Goal: Check status: Check status

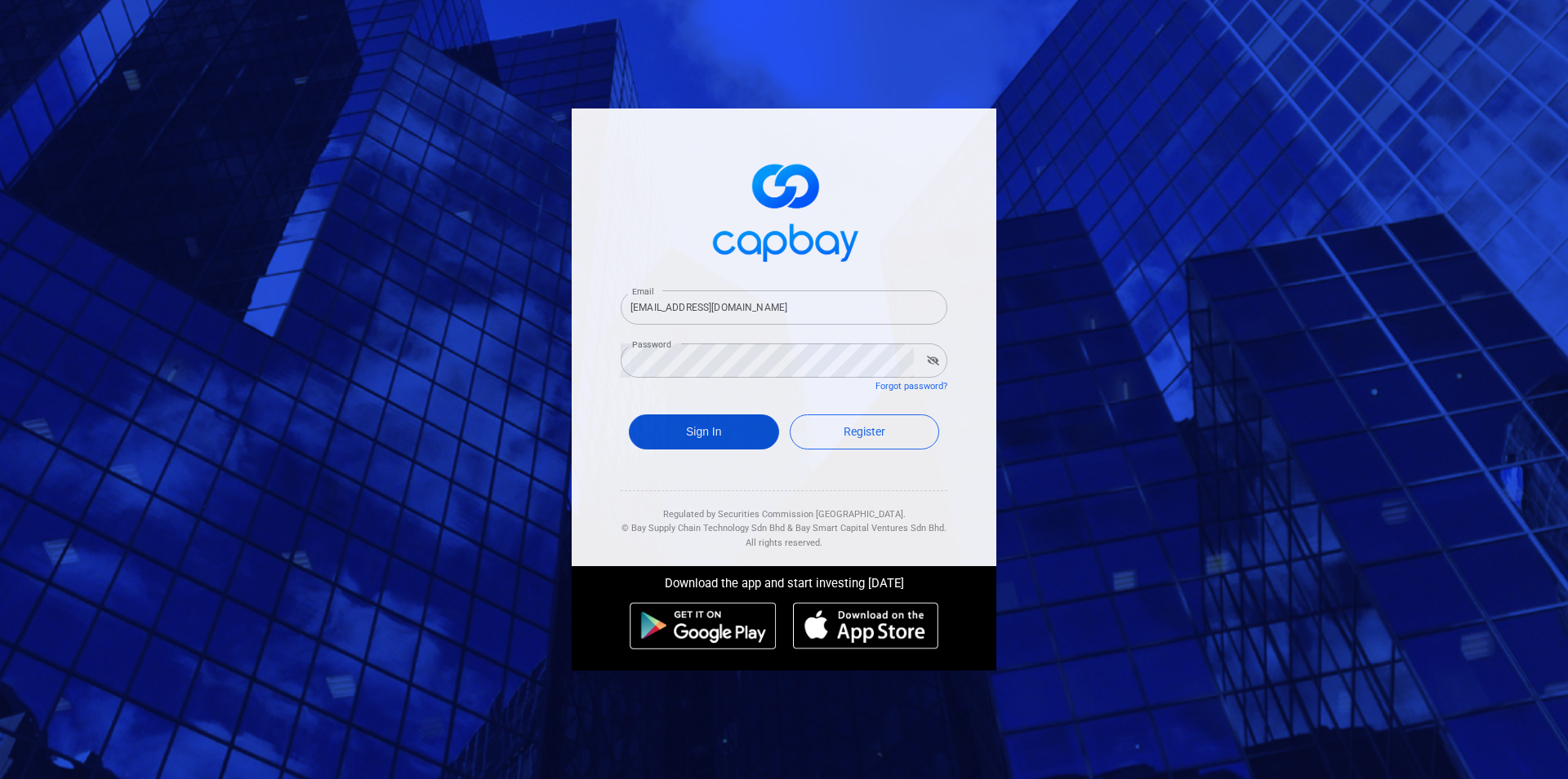
click at [720, 446] on div "Sign In Register" at bounding box center [783, 436] width 326 height 60
click at [704, 444] on button "Sign In" at bounding box center [704, 432] width 150 height 35
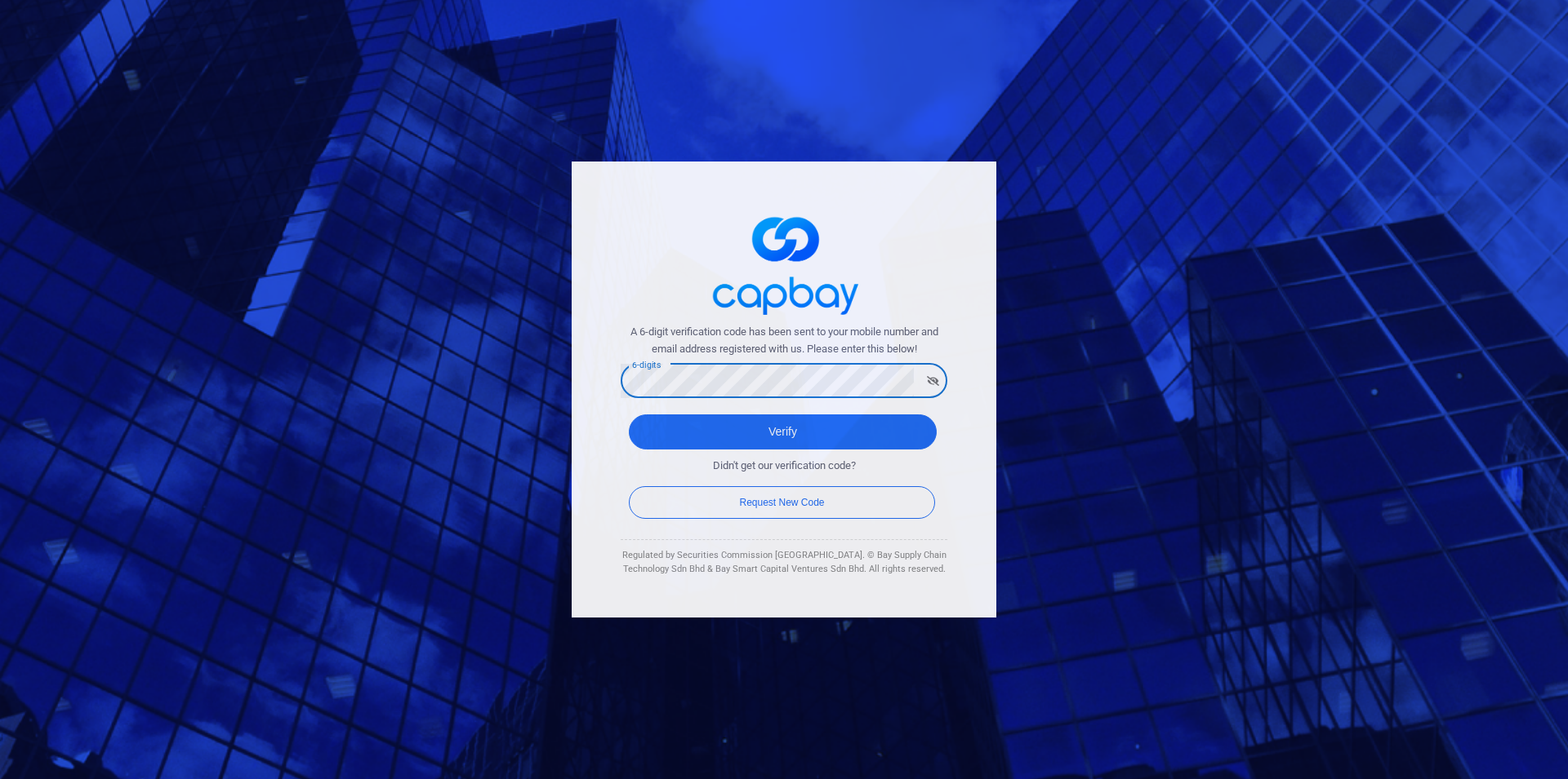
click at [628, 415] on button "Verify" at bounding box center [782, 432] width 307 height 35
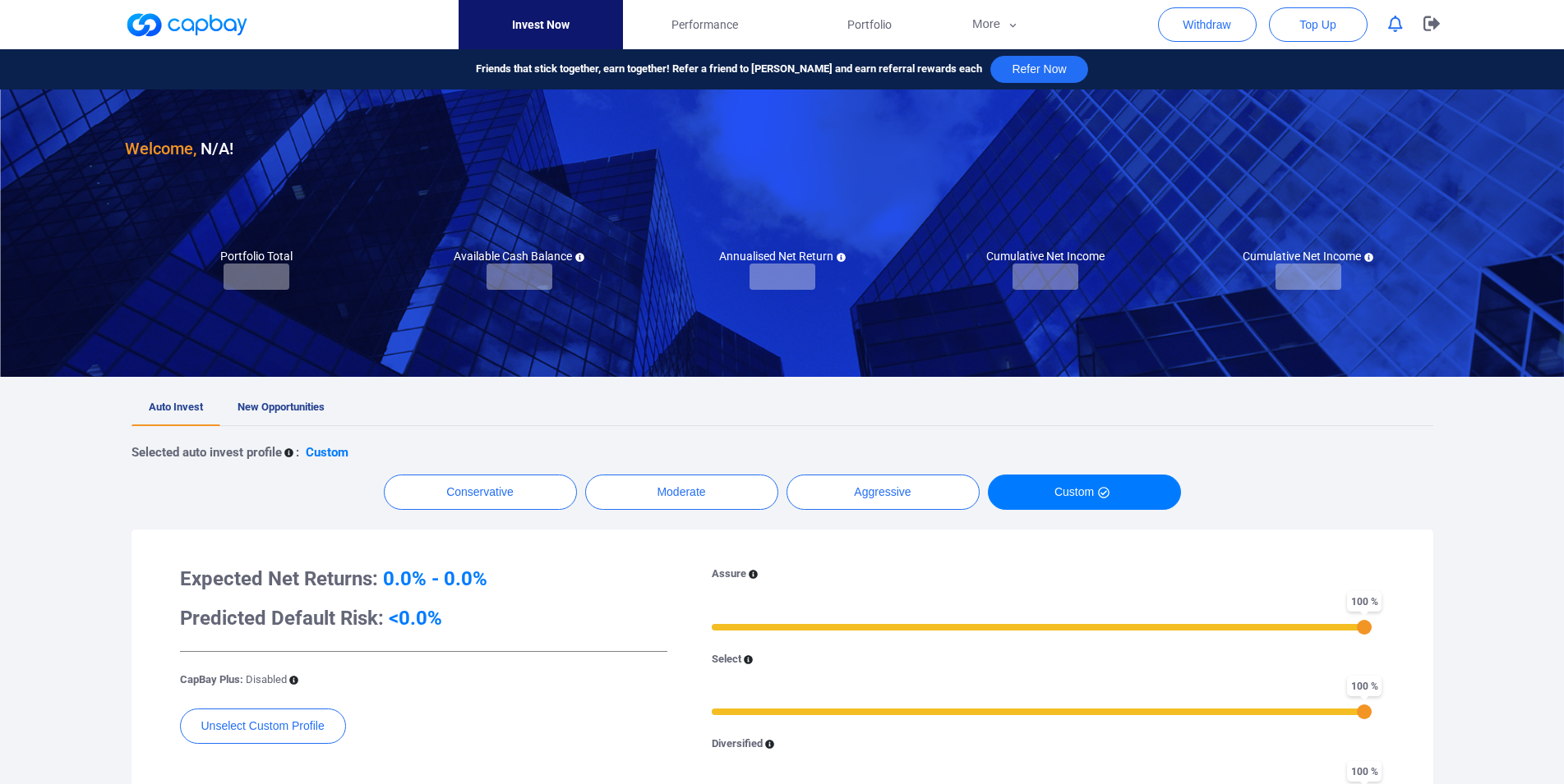
checkbox input "true"
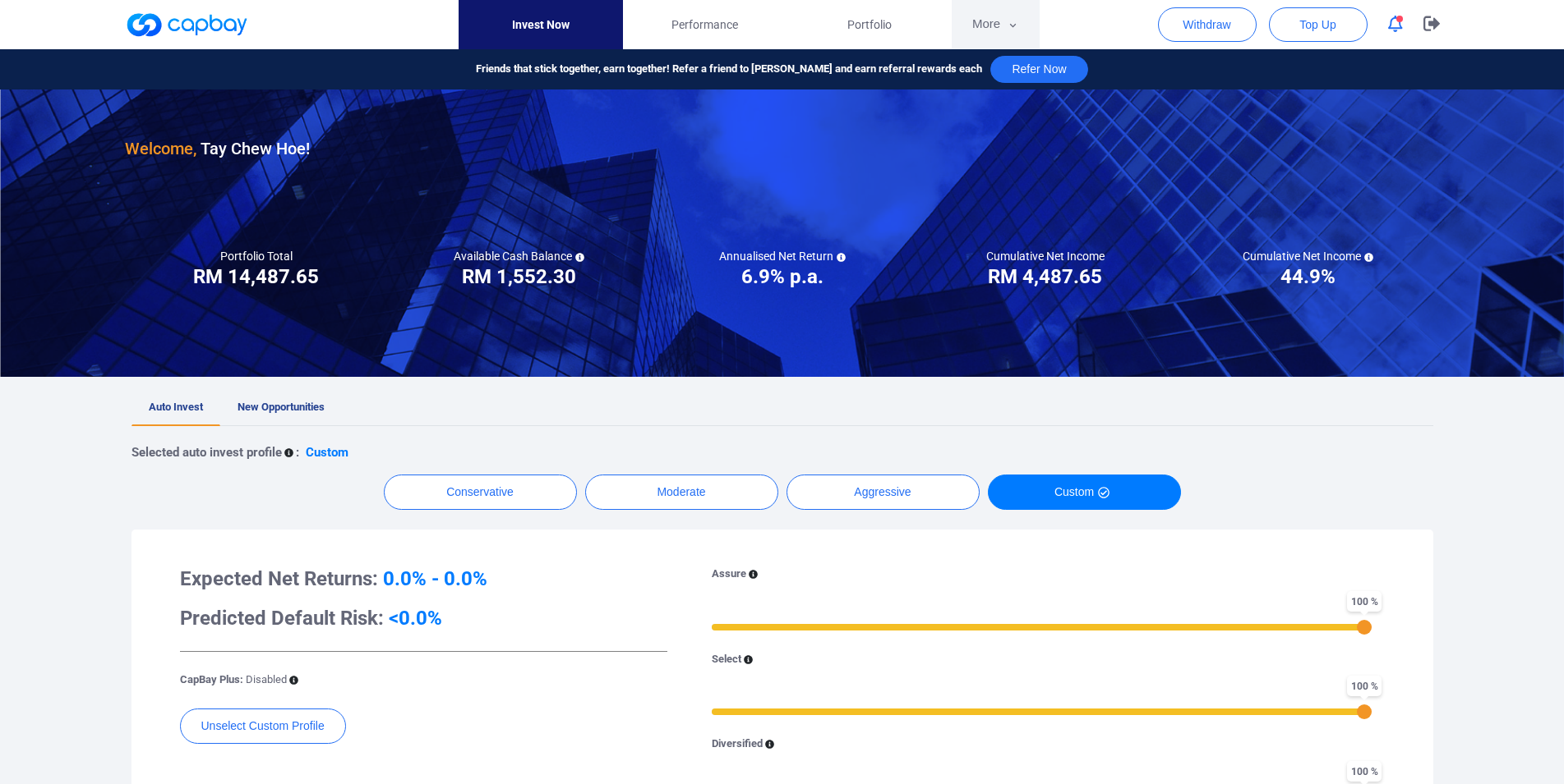
click at [980, 7] on button "More" at bounding box center [995, 25] width 88 height 49
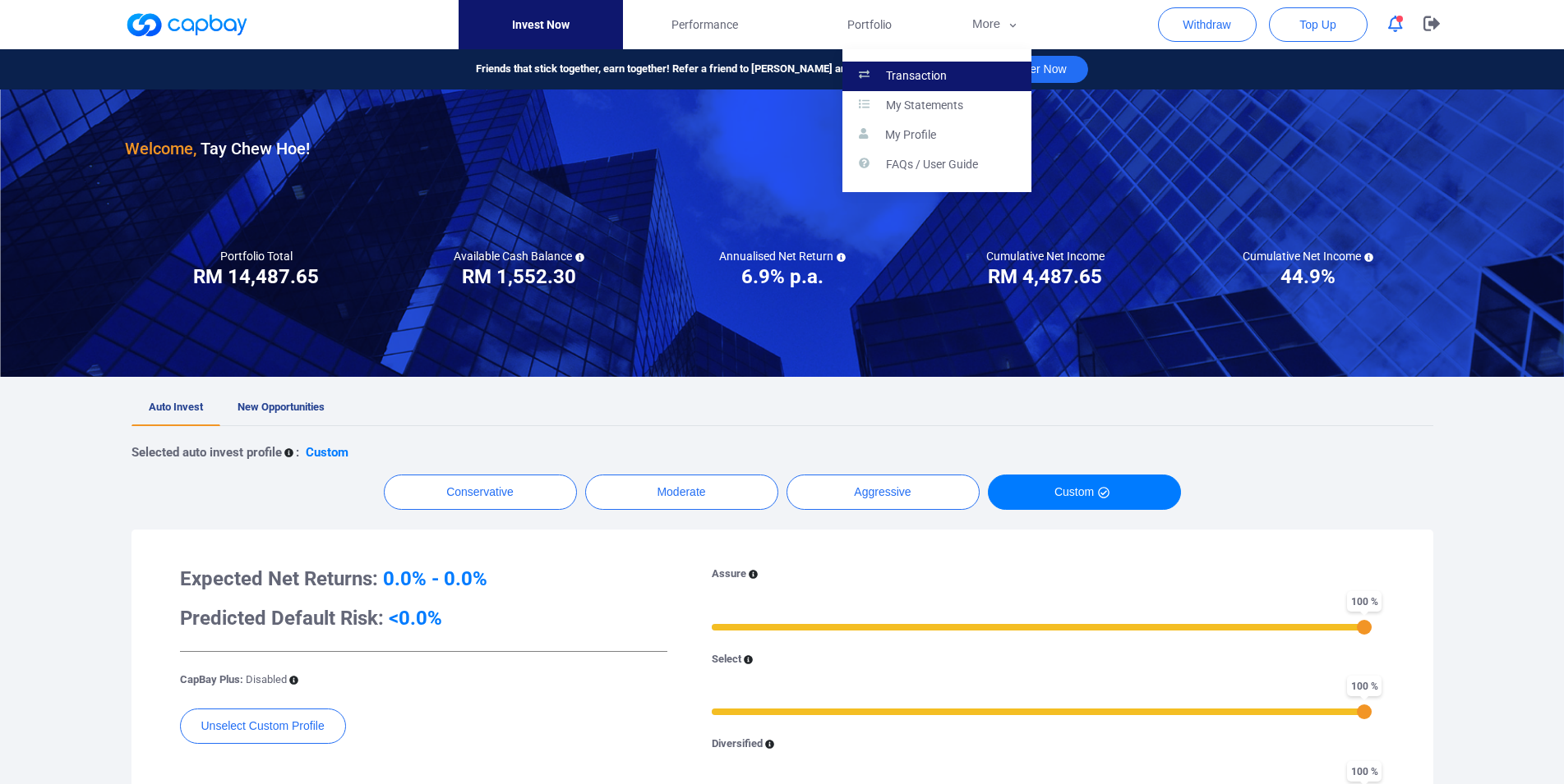
click at [945, 68] on link "Transaction" at bounding box center [937, 76] width 189 height 30
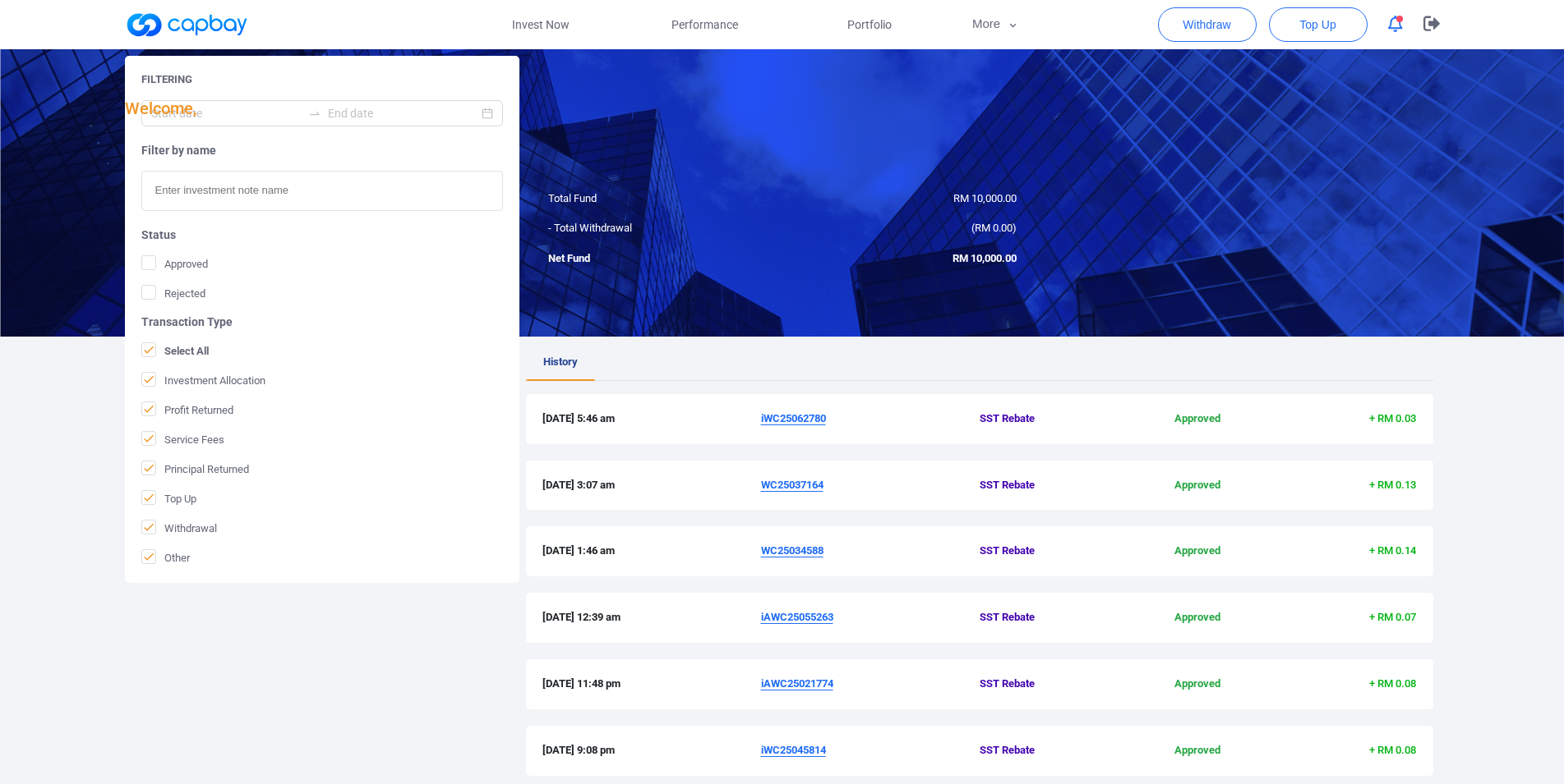
scroll to position [390, 0]
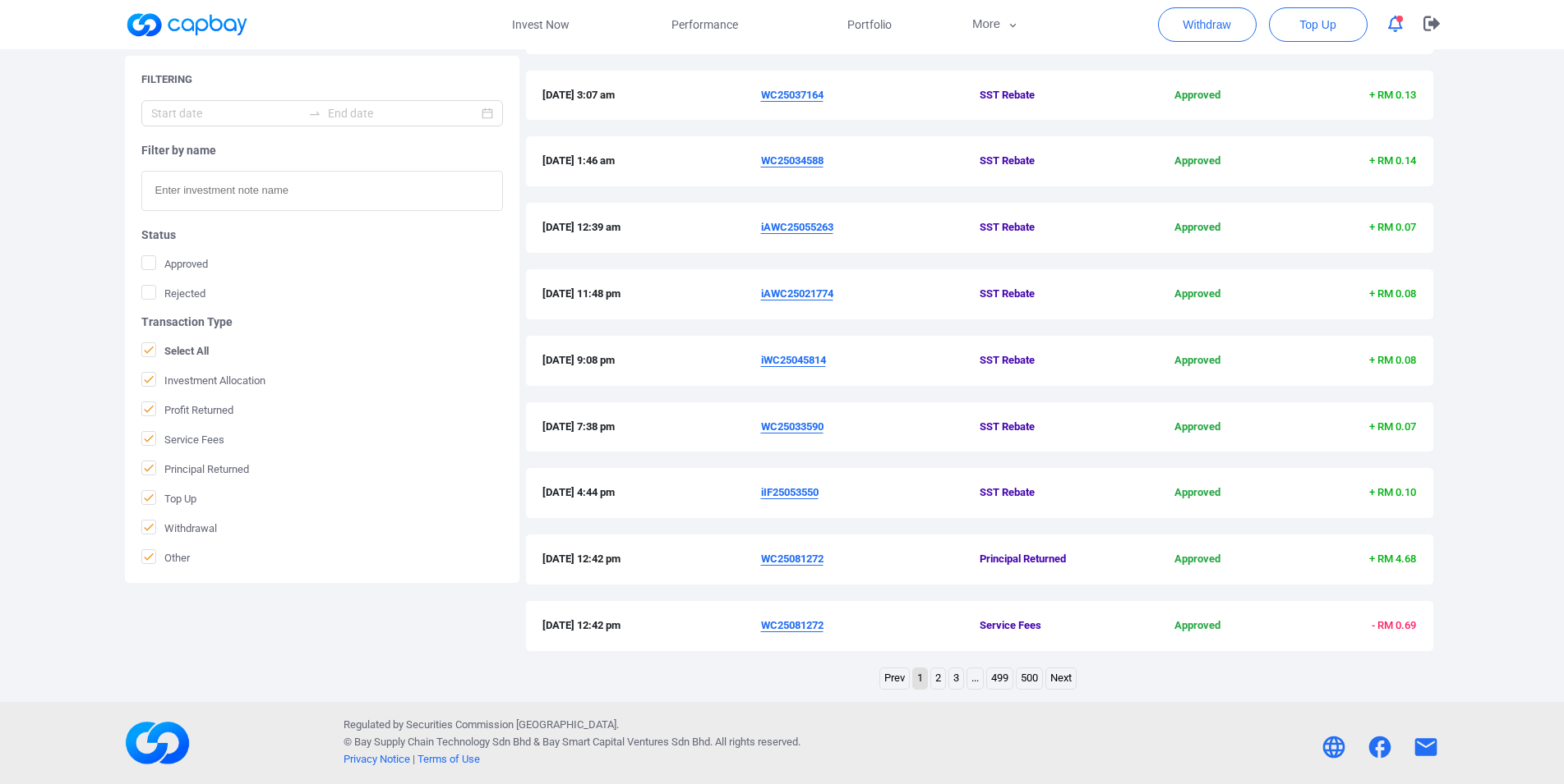
click at [936, 676] on link "2" at bounding box center [937, 678] width 14 height 21
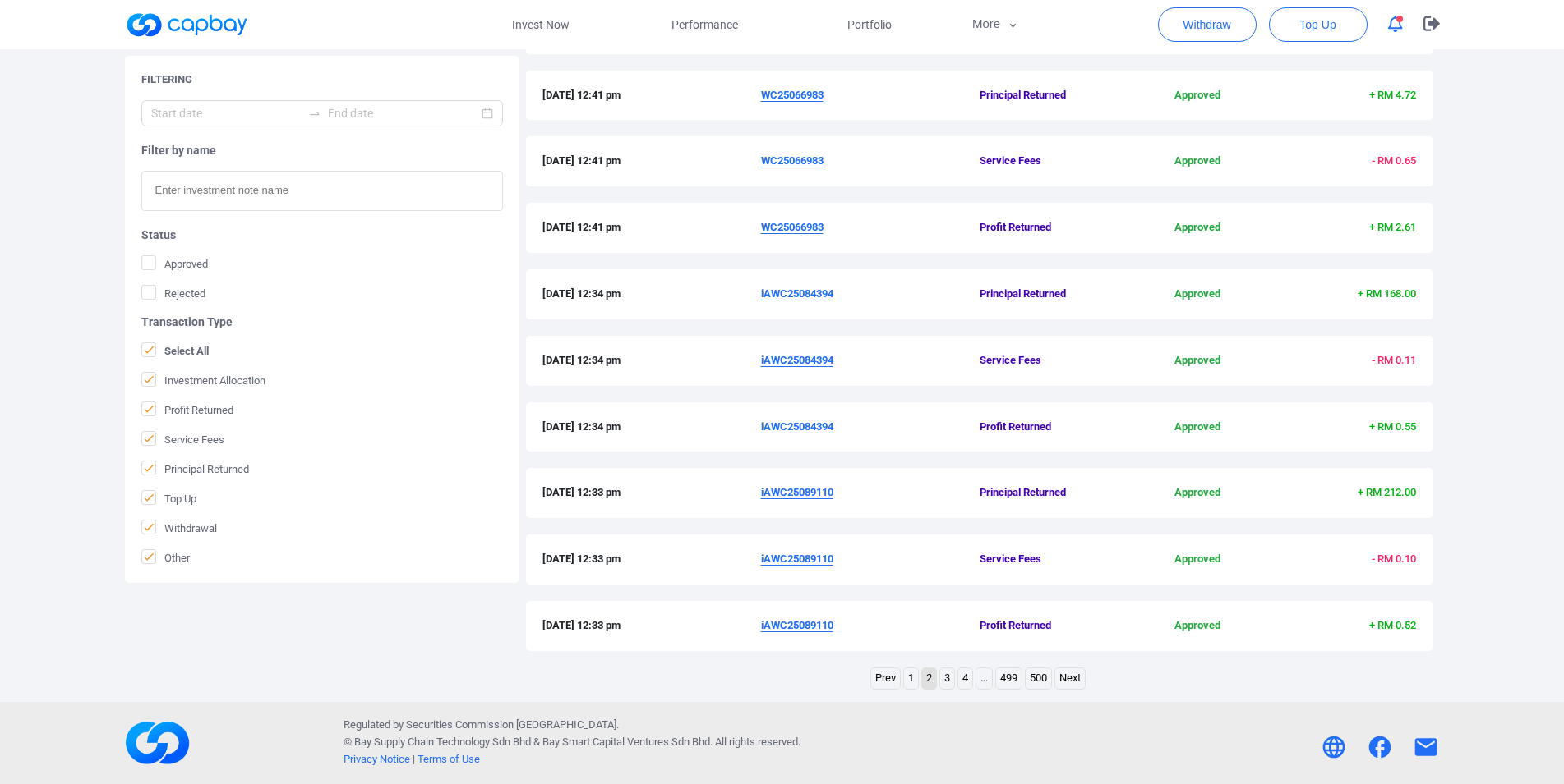
click at [943, 685] on link "3" at bounding box center [946, 678] width 14 height 21
click at [928, 681] on link "2" at bounding box center [928, 678] width 14 height 21
drag, startPoint x: 753, startPoint y: 628, endPoint x: 834, endPoint y: 636, distance: 81.4
click at [834, 636] on div "[DATE] 12:33 pm iAWC25089110 Profit Returned Approved + RM 0.52" at bounding box center [979, 626] width 907 height 50
copy div "iAWC25089110"
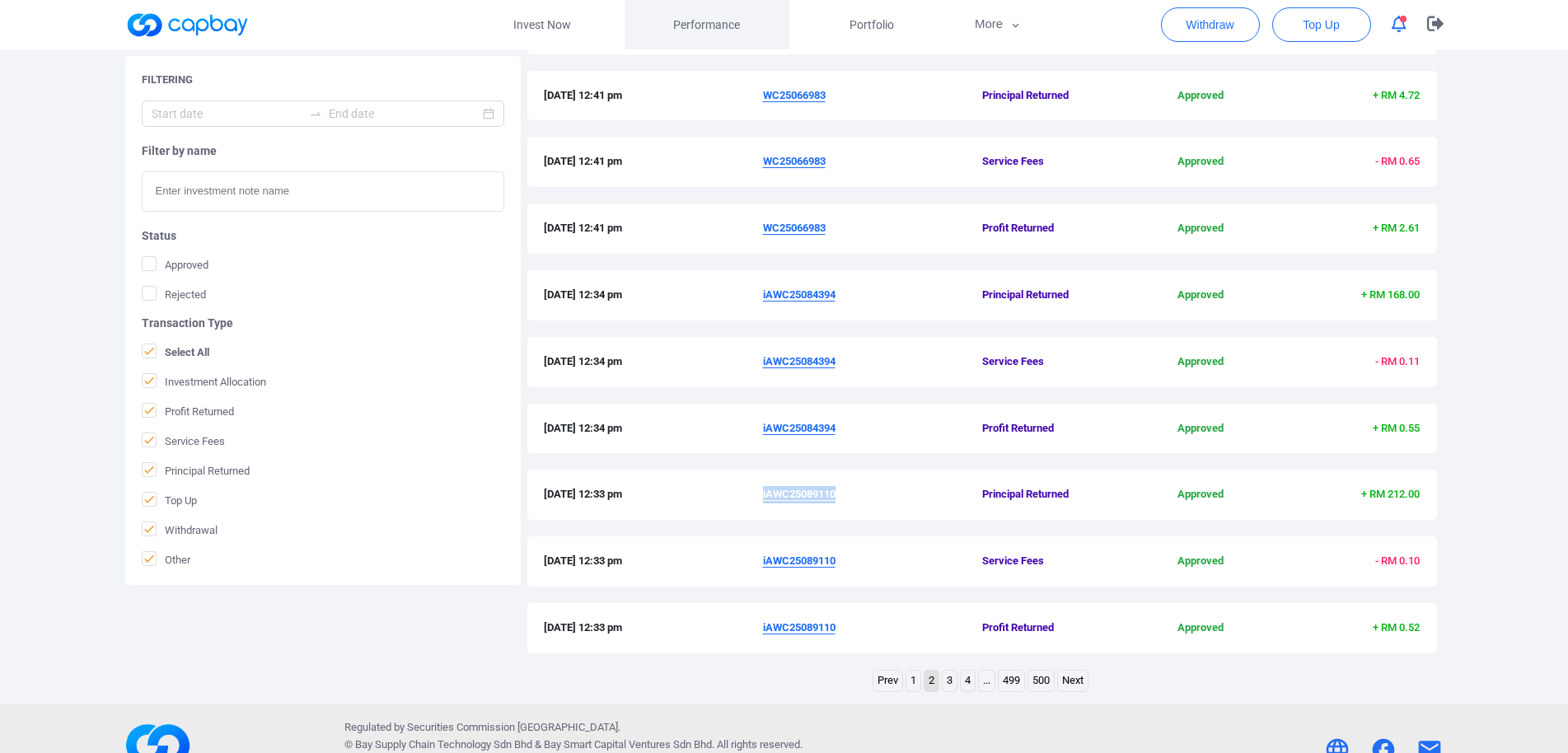
click at [741, 38] on link "Performance" at bounding box center [707, 25] width 165 height 49
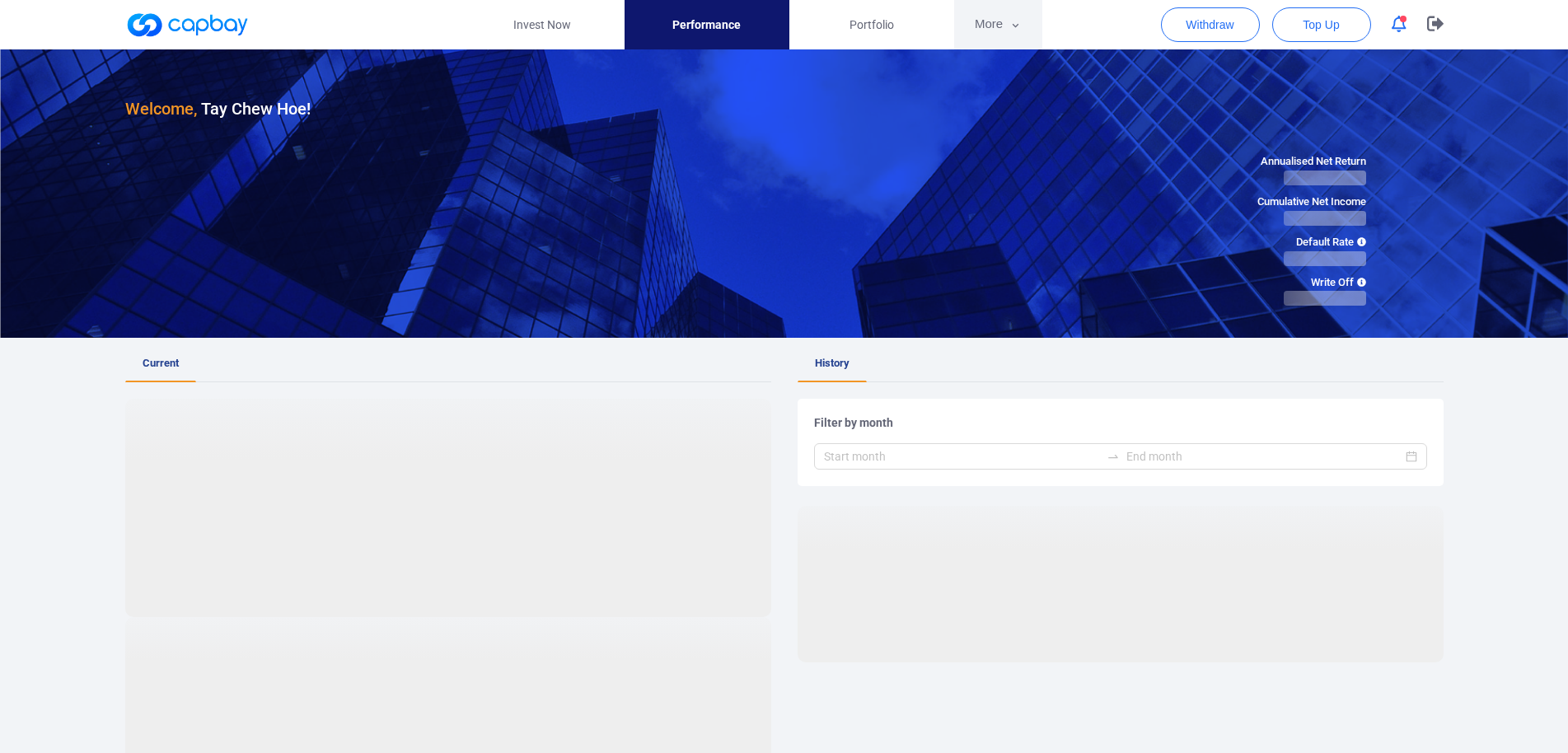
click at [1005, 22] on button "More" at bounding box center [998, 25] width 88 height 49
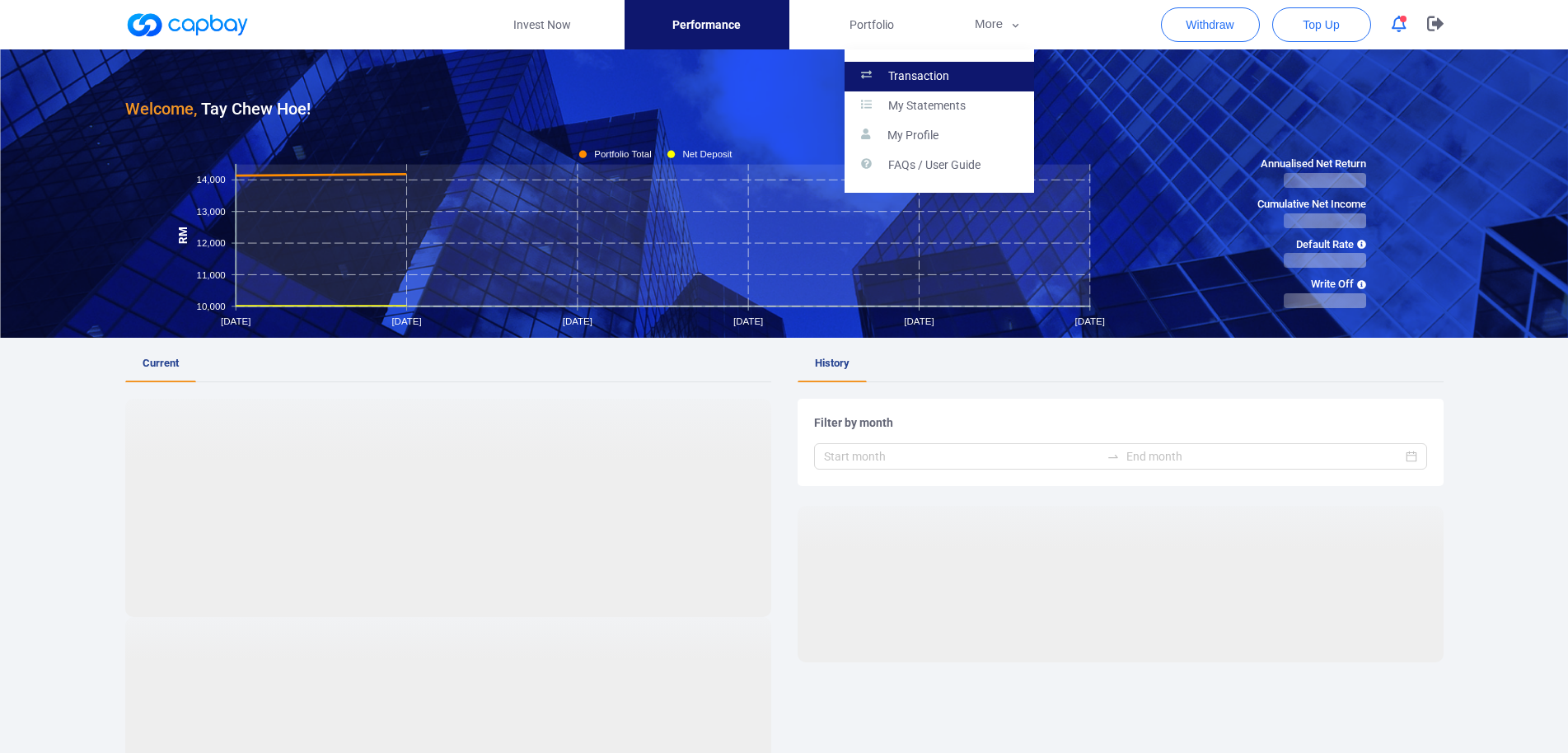
click at [957, 69] on link "Transaction" at bounding box center [940, 77] width 190 height 30
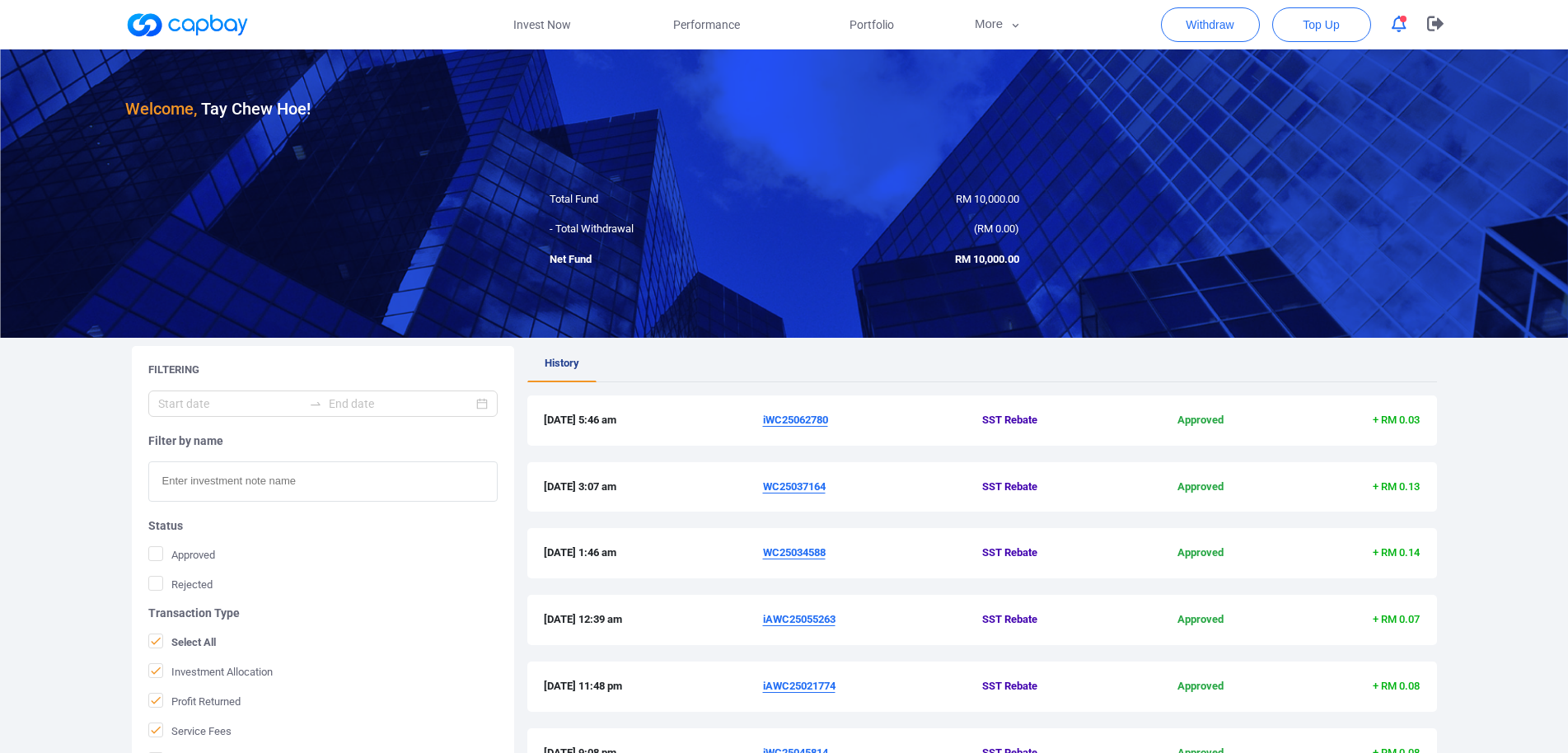
scroll to position [425, 0]
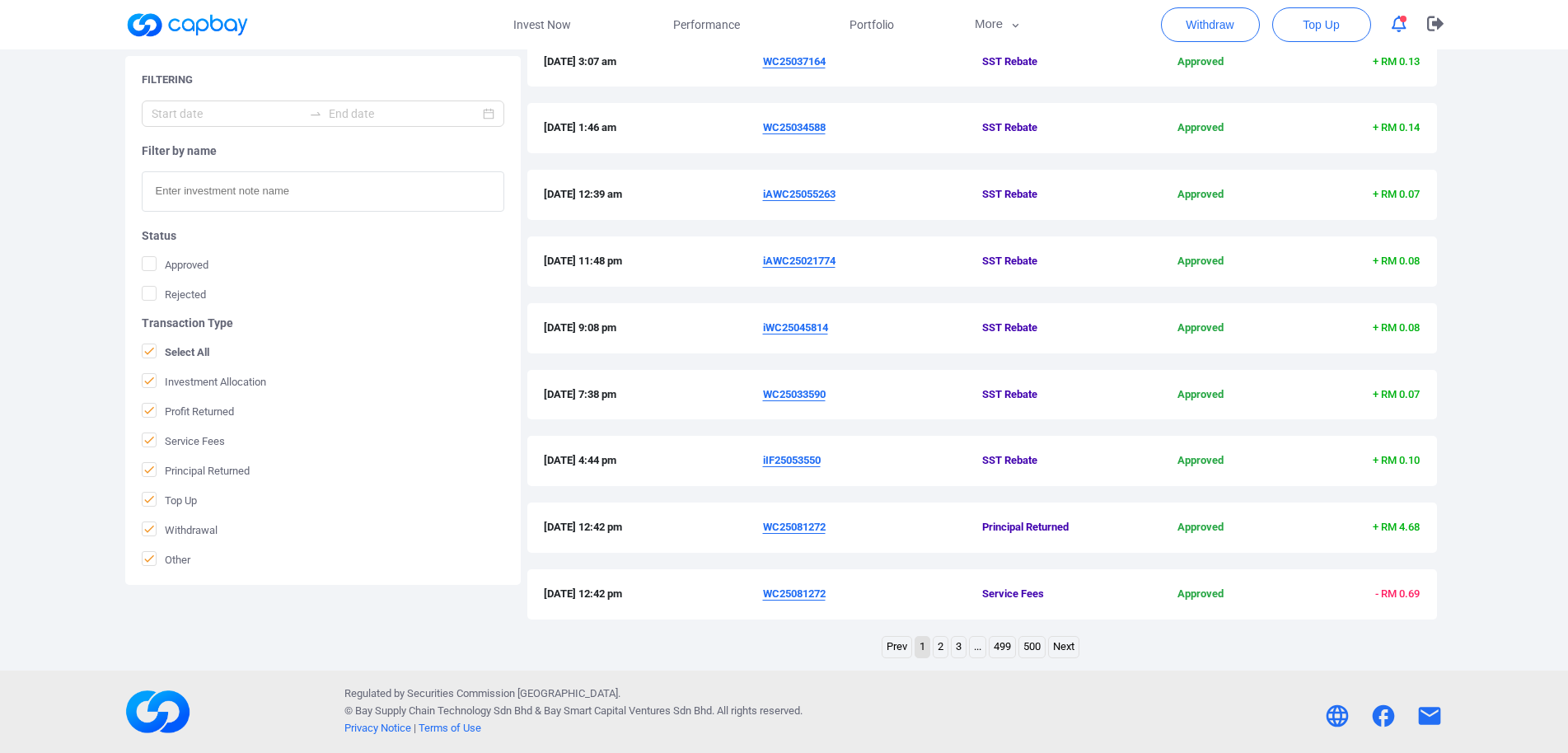
click at [938, 650] on link "2" at bounding box center [940, 647] width 14 height 21
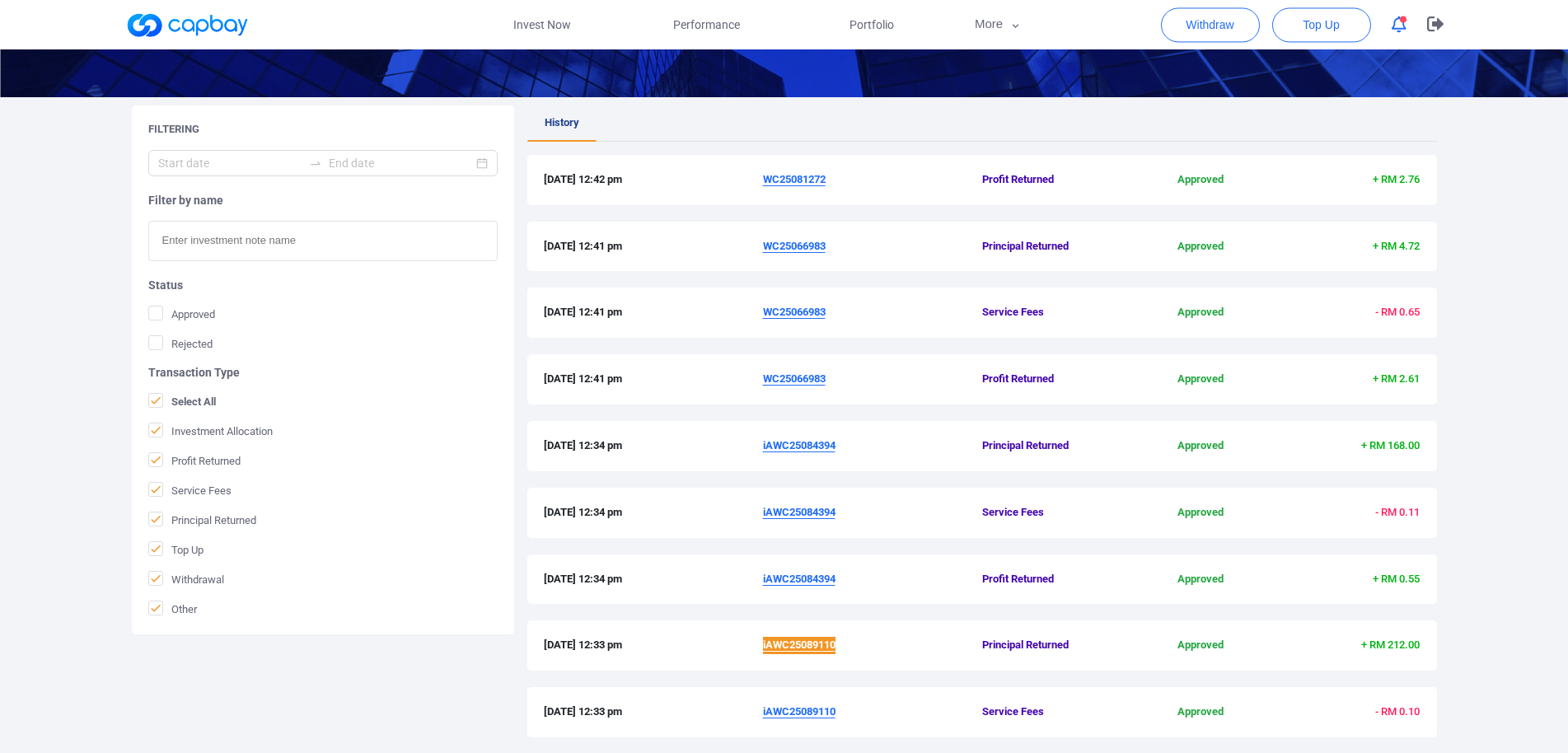
scroll to position [257, 0]
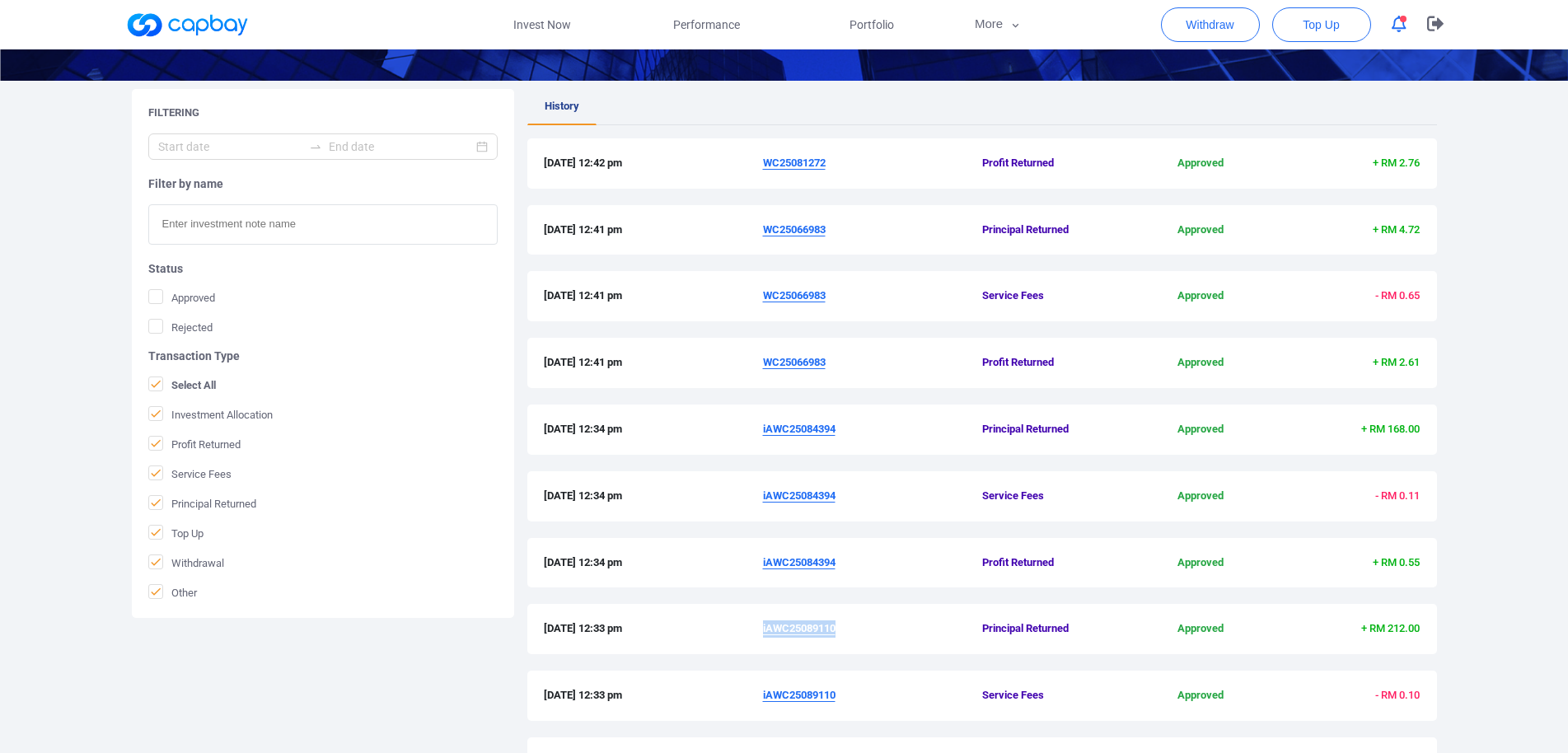
drag, startPoint x: 759, startPoint y: 566, endPoint x: 836, endPoint y: 580, distance: 78.3
click at [836, 580] on div "[DATE] 12:34 pm iAWC25084394 Profit Returned Approved + RM 0.55" at bounding box center [981, 563] width 909 height 50
copy div "iAWC25084394"
drag, startPoint x: 755, startPoint y: 365, endPoint x: 828, endPoint y: 369, distance: 73.1
click at [828, 369] on div "[DATE] 12:41 pm WC25066983 Profit Returned Approved + RM 2.61" at bounding box center [981, 362] width 877 height 17
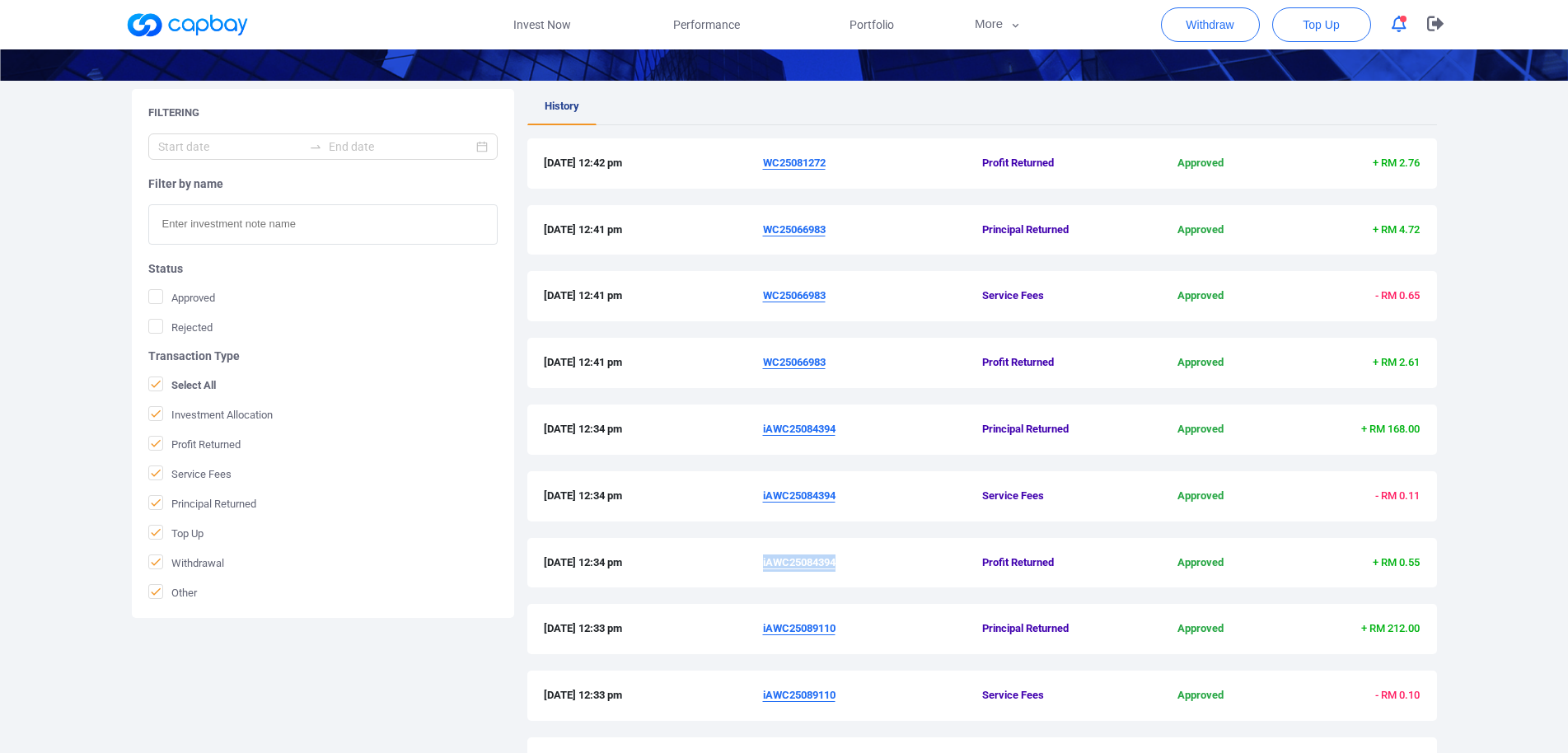
copy div "WC25066983"
click at [798, 165] on u "WC25081272" at bounding box center [794, 163] width 63 height 13
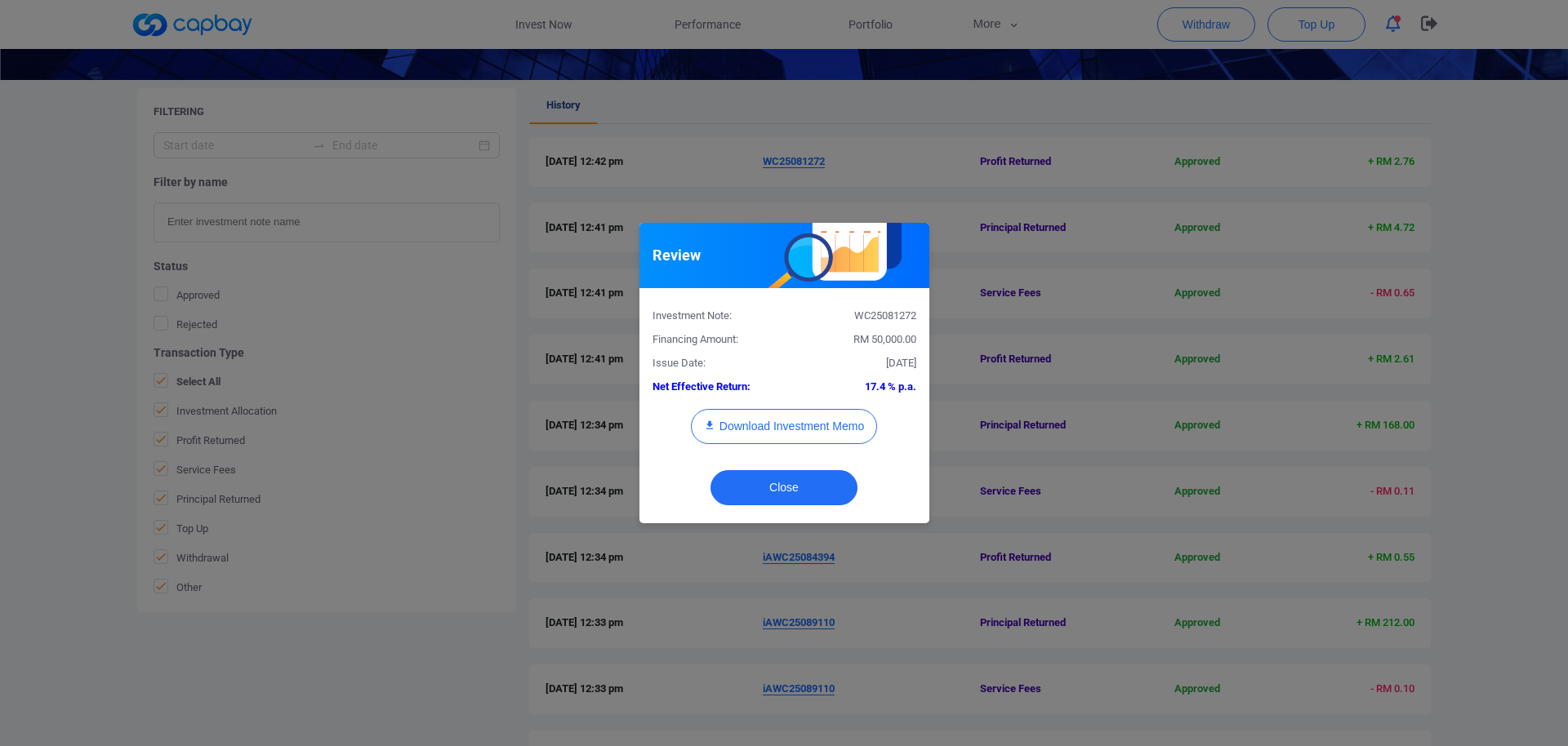
click at [902, 307] on div "Investment Note: WC25081272" at bounding box center [784, 313] width 288 height 24
click at [902, 305] on div "Investment Note: WC25081272" at bounding box center [784, 313] width 288 height 24
copy div "WC25081272"
click at [19, 536] on div "Review Investment Note: WC25081272 Financing Amount: RM 50,000.00 Issue Date: […" at bounding box center [784, 373] width 1568 height 746
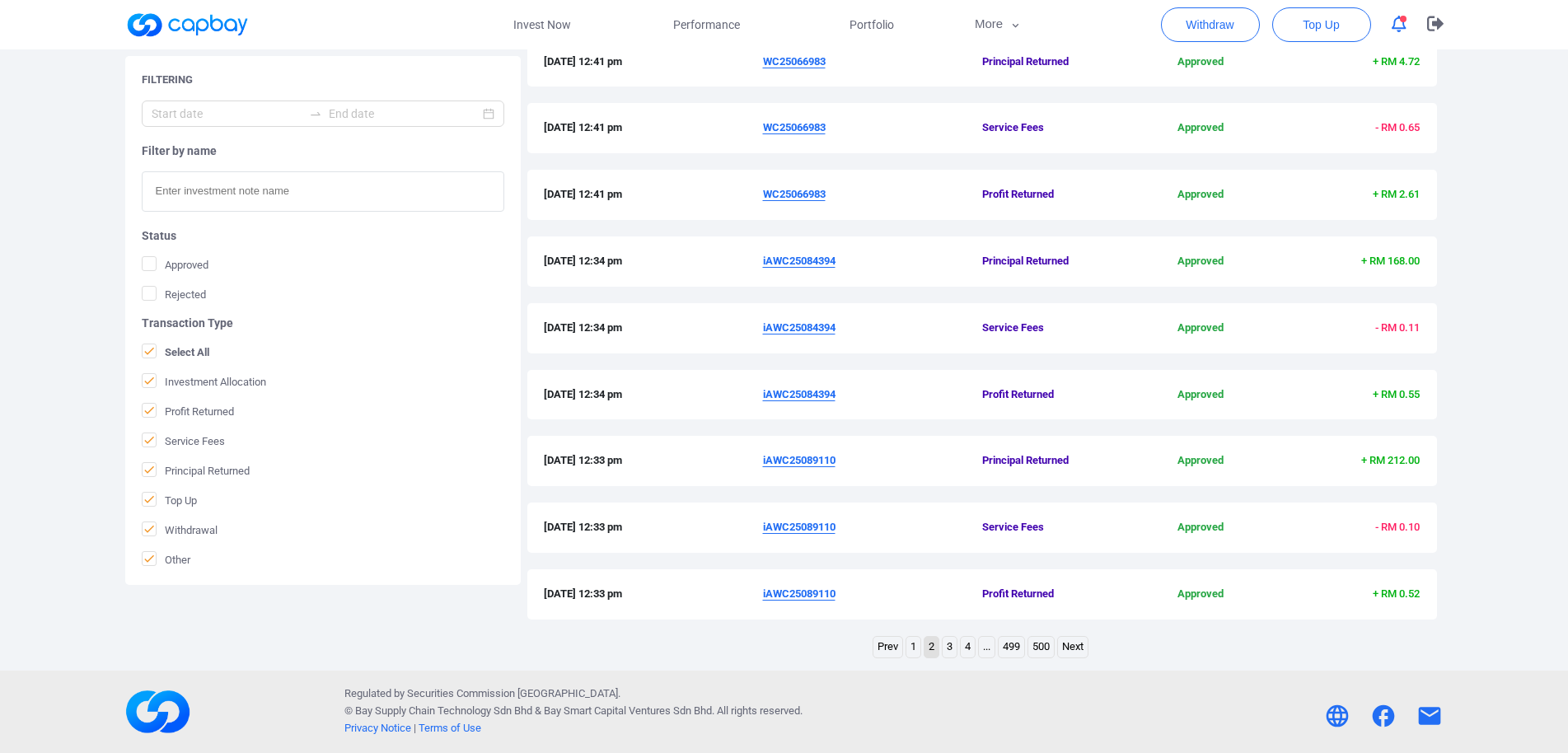
click at [910, 651] on link "1" at bounding box center [912, 647] width 14 height 21
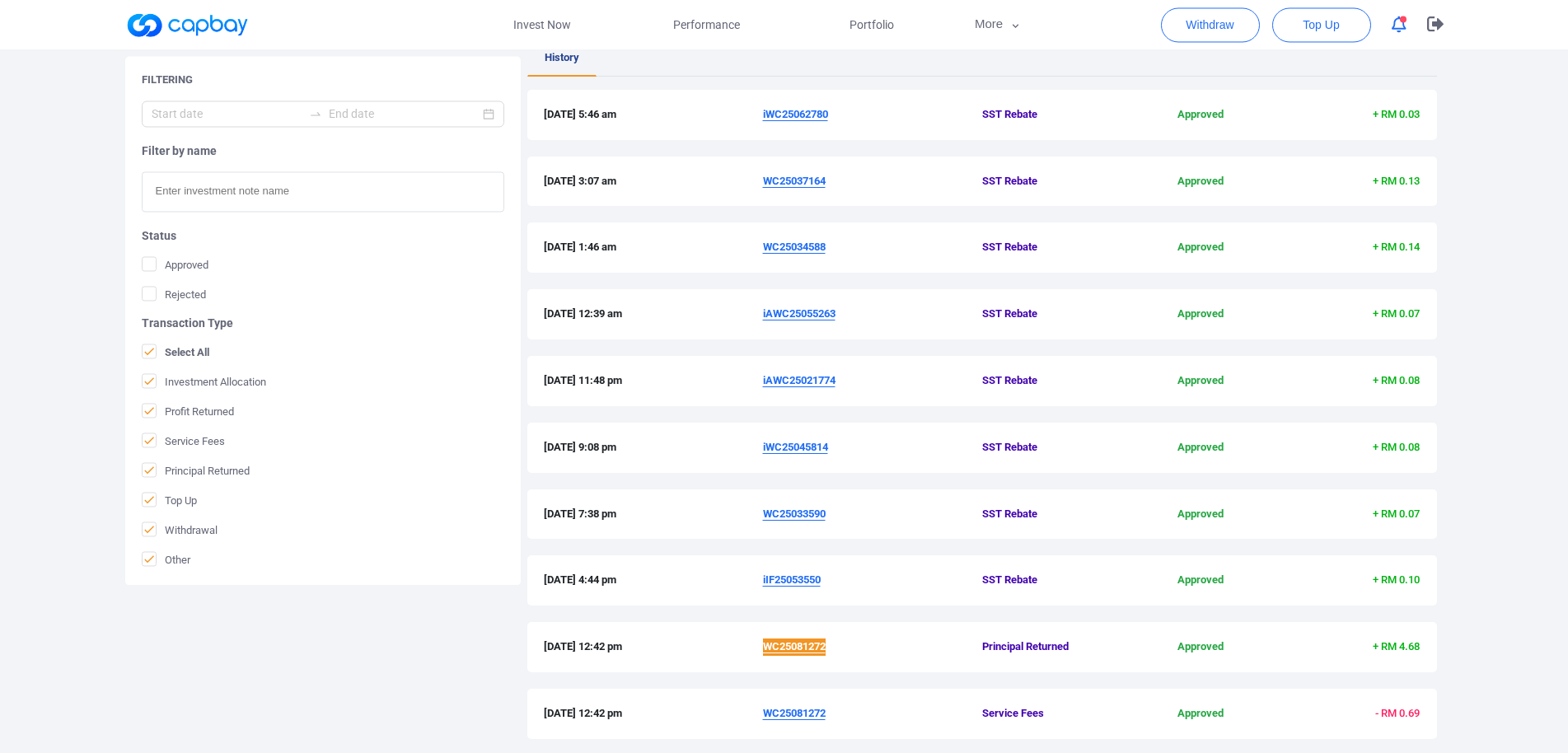
scroll to position [425, 0]
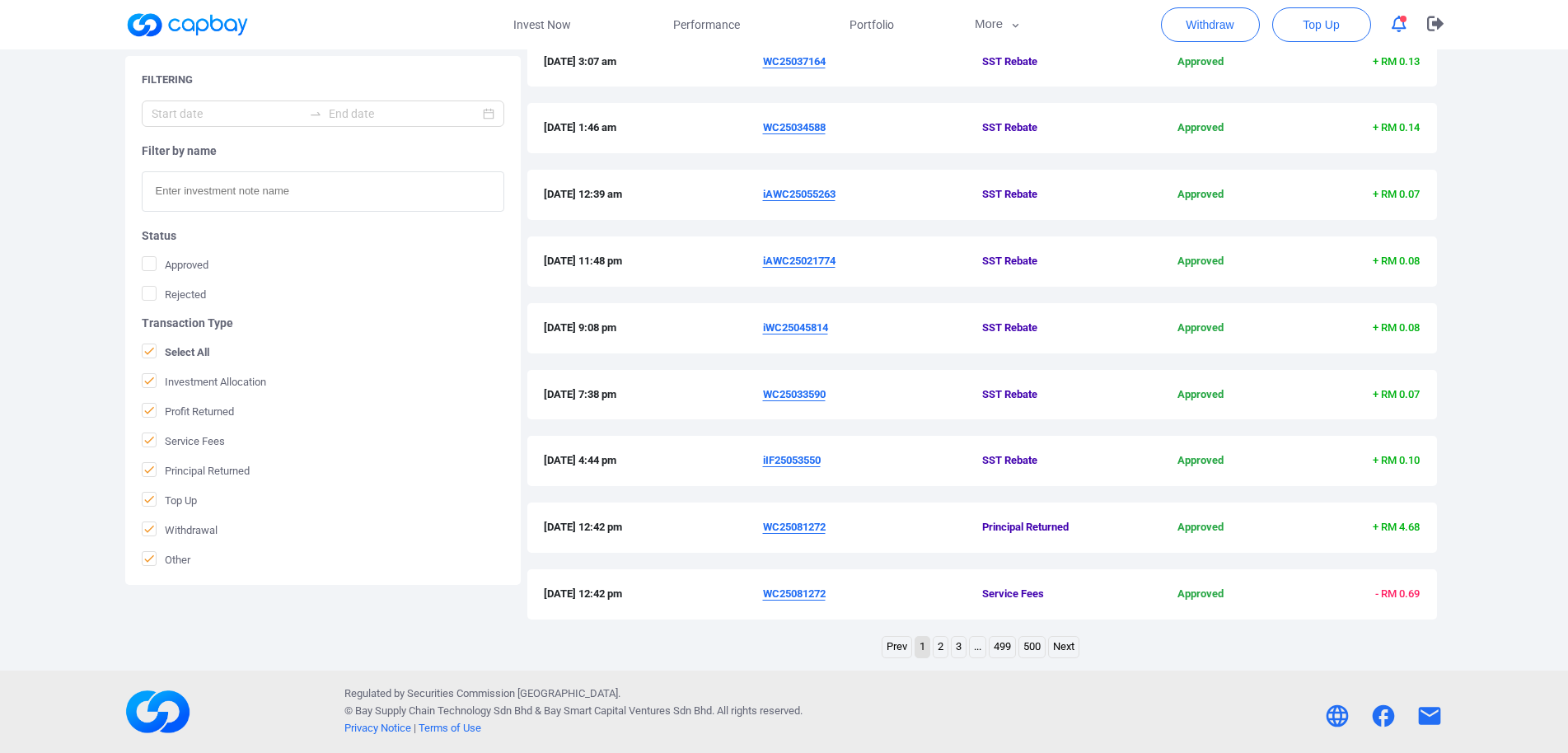
click at [801, 459] on u "iIF25053550" at bounding box center [791, 461] width 57 height 13
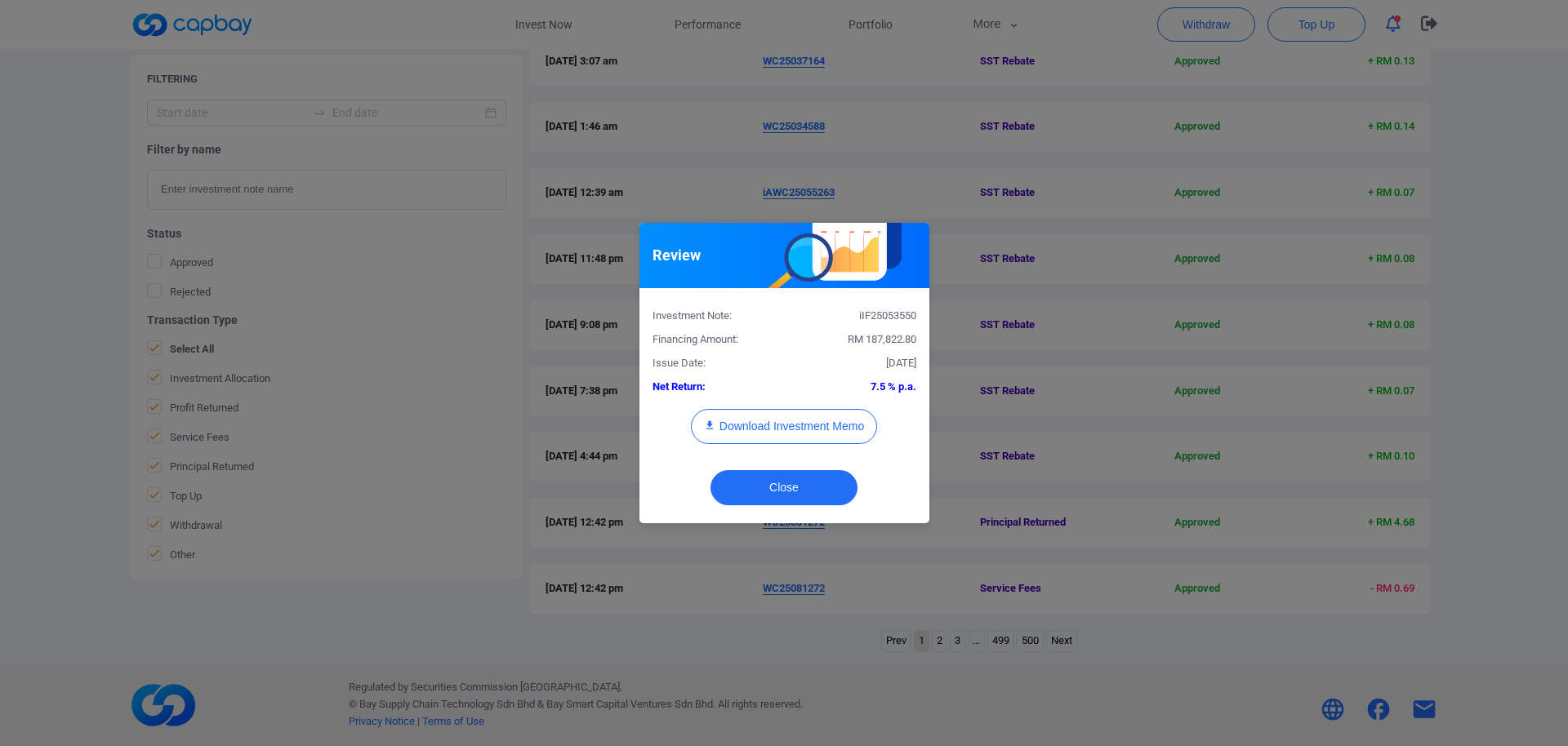
click at [883, 323] on div "iIF25053550" at bounding box center [856, 316] width 145 height 17
click at [884, 323] on div "iIF25053550" at bounding box center [856, 316] width 145 height 17
copy div "iIF25053550"
click at [0, 456] on div "Review Investment Note: iIF25053550 Financing Amount: RM 187,822.80 Issue Date:…" at bounding box center [784, 373] width 1568 height 746
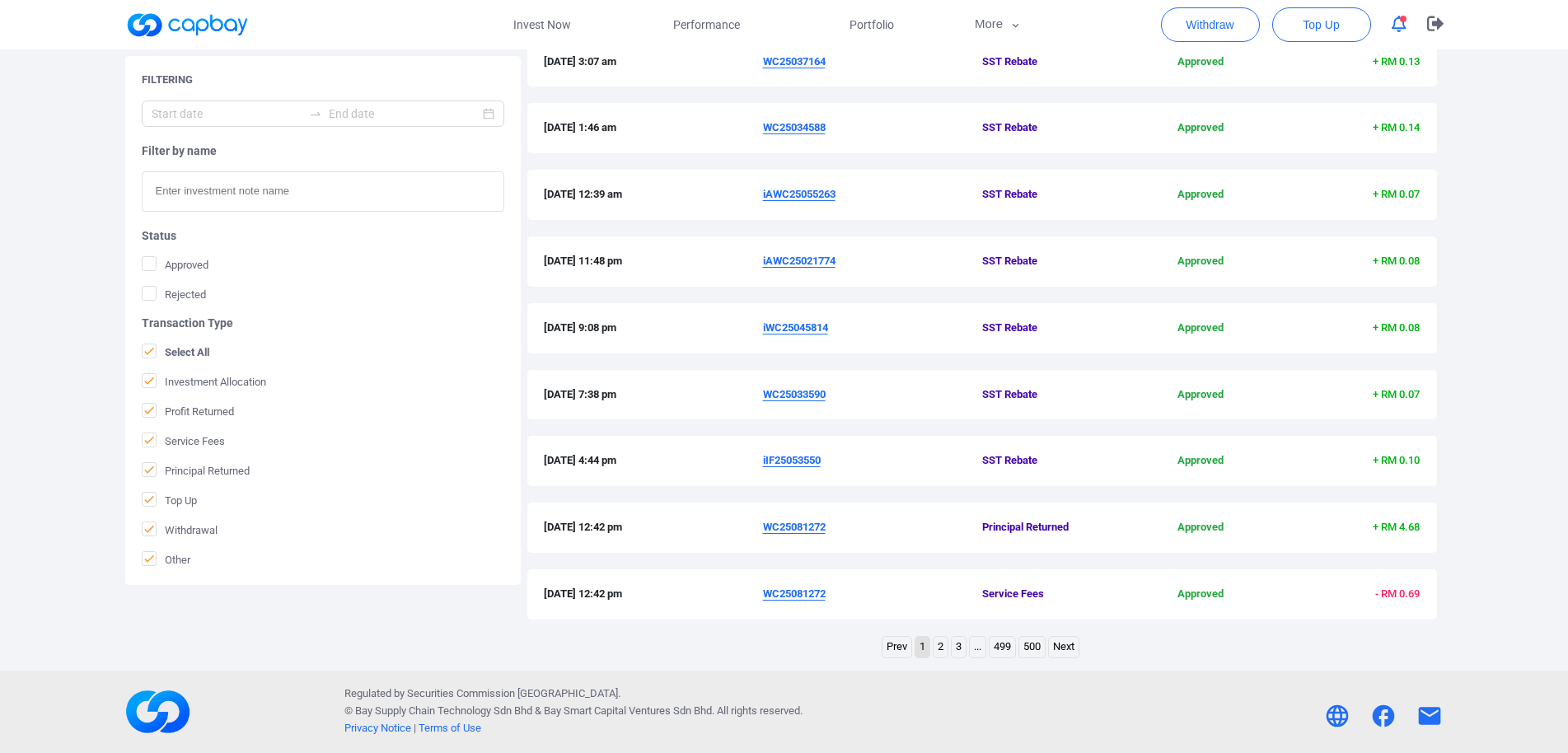
click at [786, 404] on div "[DATE] 7:38 pm WC25033590 SST Rebate Approved + RM 0.07" at bounding box center [981, 394] width 909 height 50
click at [795, 395] on u "WC25033590" at bounding box center [794, 394] width 63 height 13
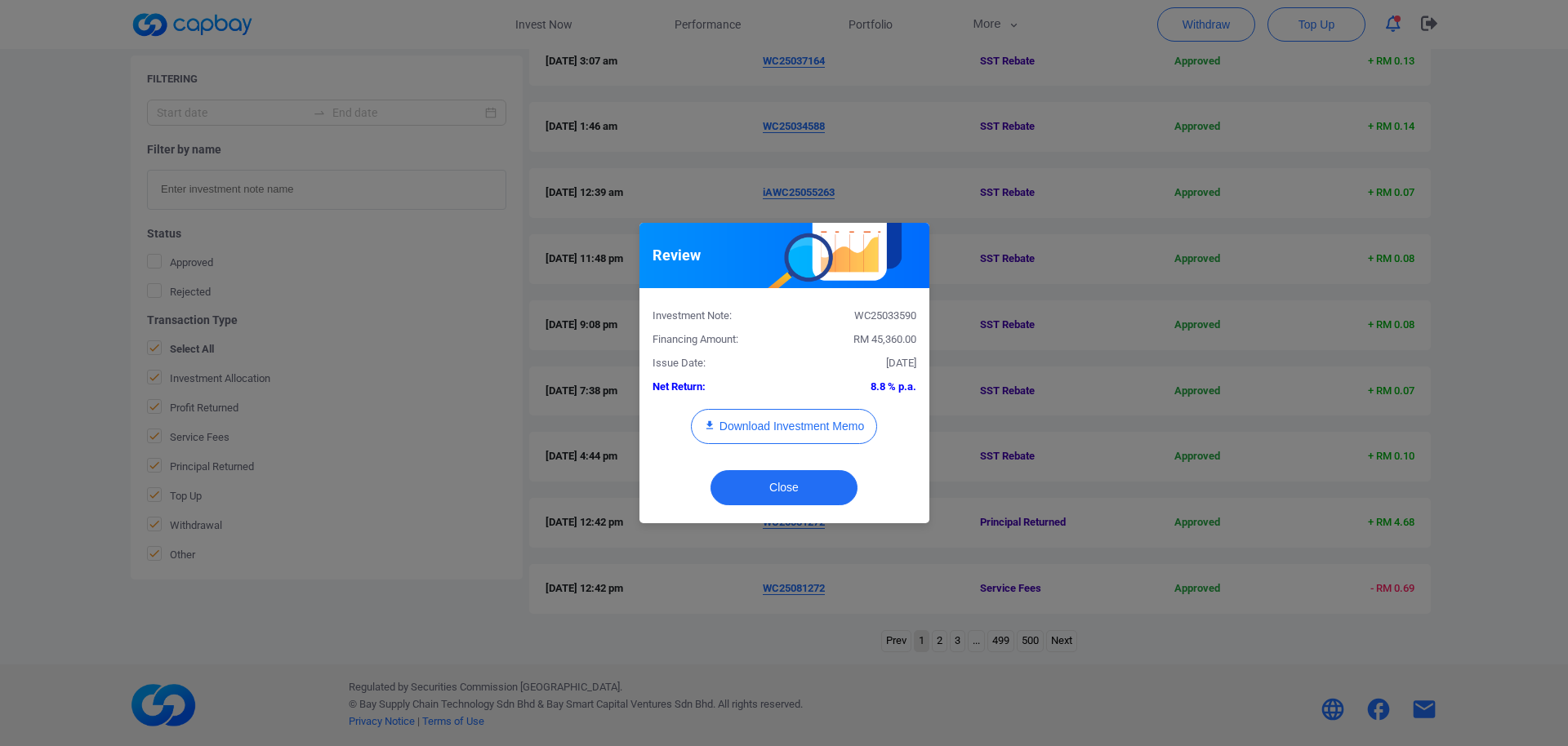
click at [894, 320] on div "WC25033590" at bounding box center [856, 316] width 145 height 17
drag, startPoint x: 894, startPoint y: 320, endPoint x: 137, endPoint y: 323, distance: 757.0
click at [893, 320] on div "WC25033590" at bounding box center [856, 316] width 145 height 17
copy div "WC25033590"
click at [0, 351] on div "Review Investment Note: WC25033590 Financing Amount: RM 45,360.00 Issue Date: […" at bounding box center [784, 373] width 1568 height 746
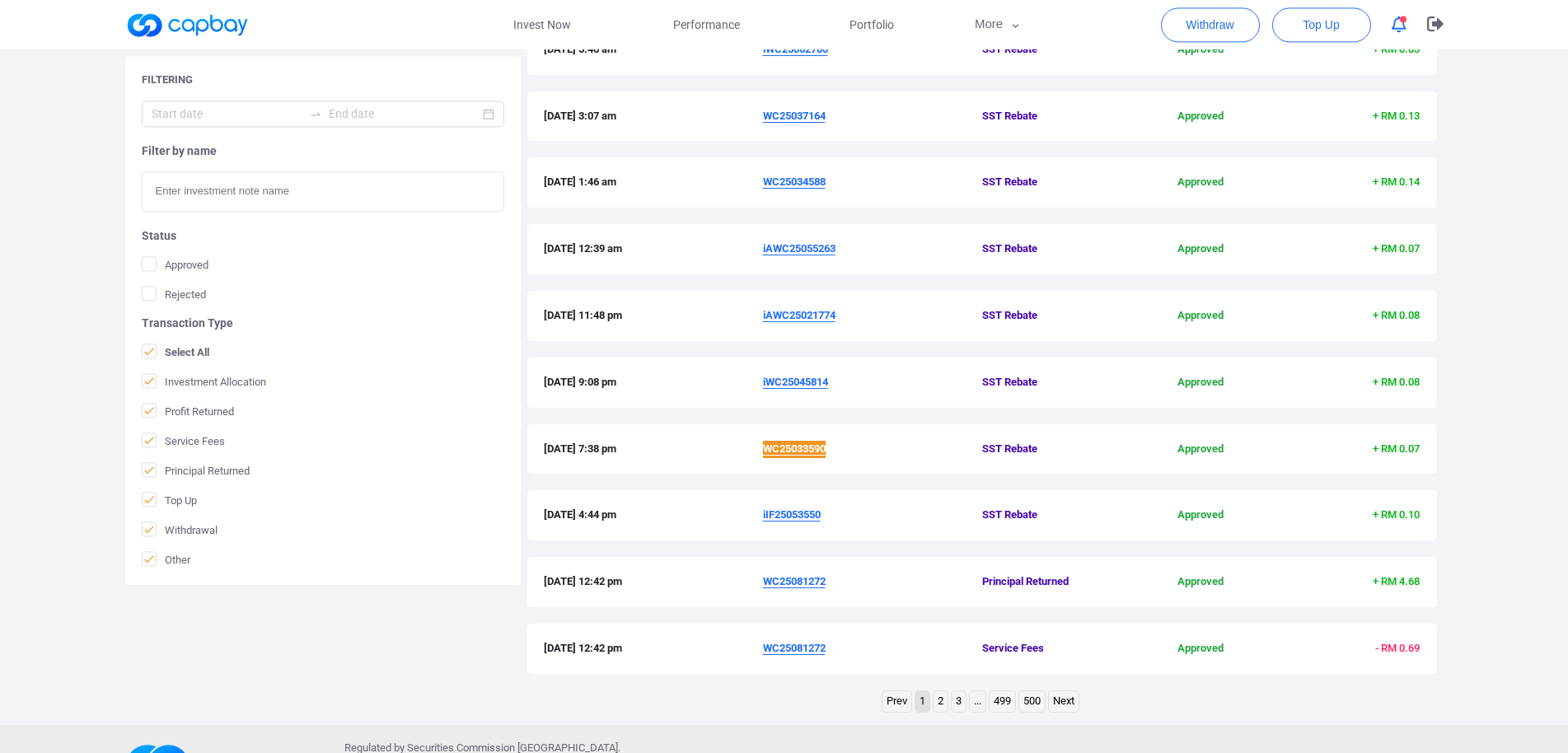
scroll to position [341, 0]
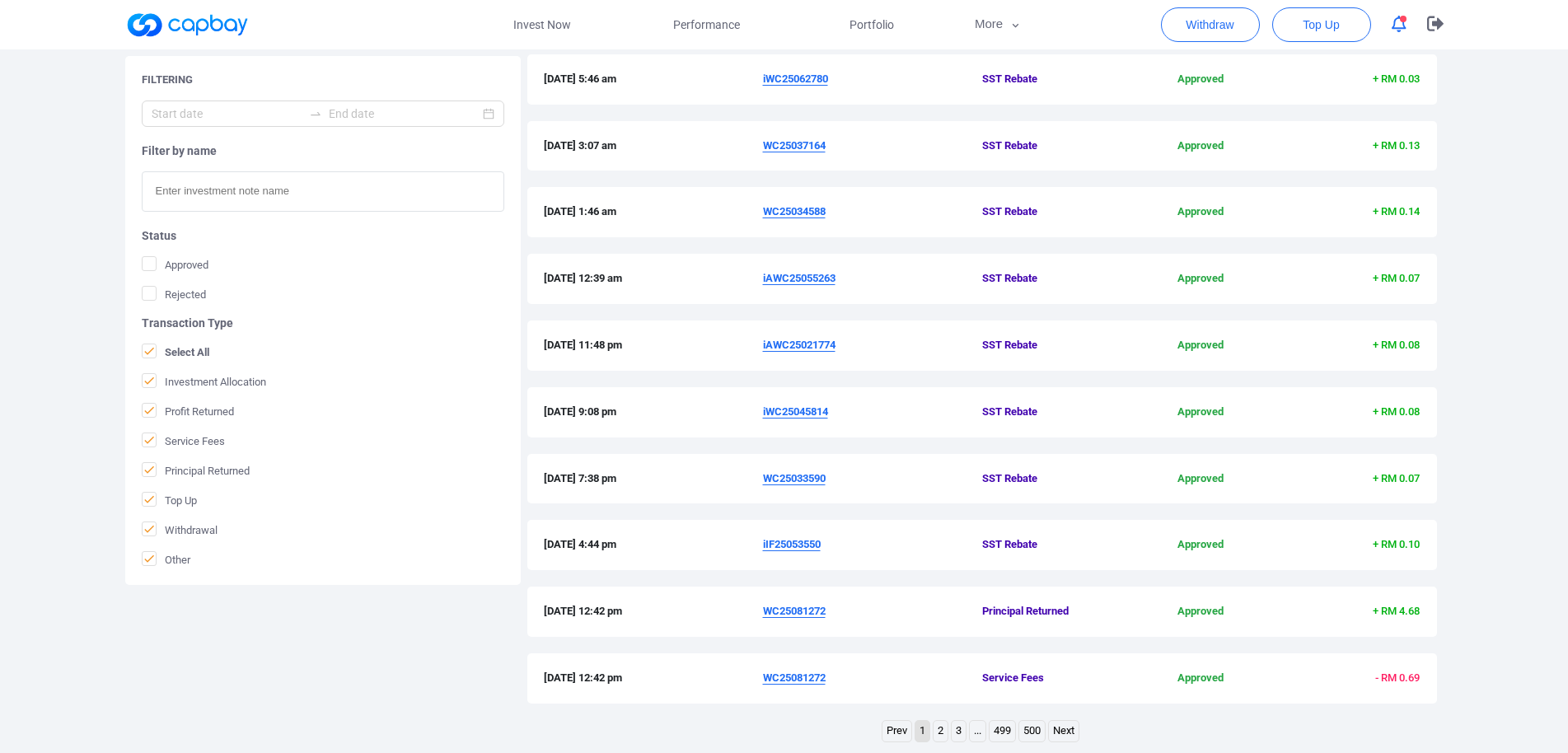
click at [805, 413] on u "iWC25045814" at bounding box center [794, 412] width 65 height 13
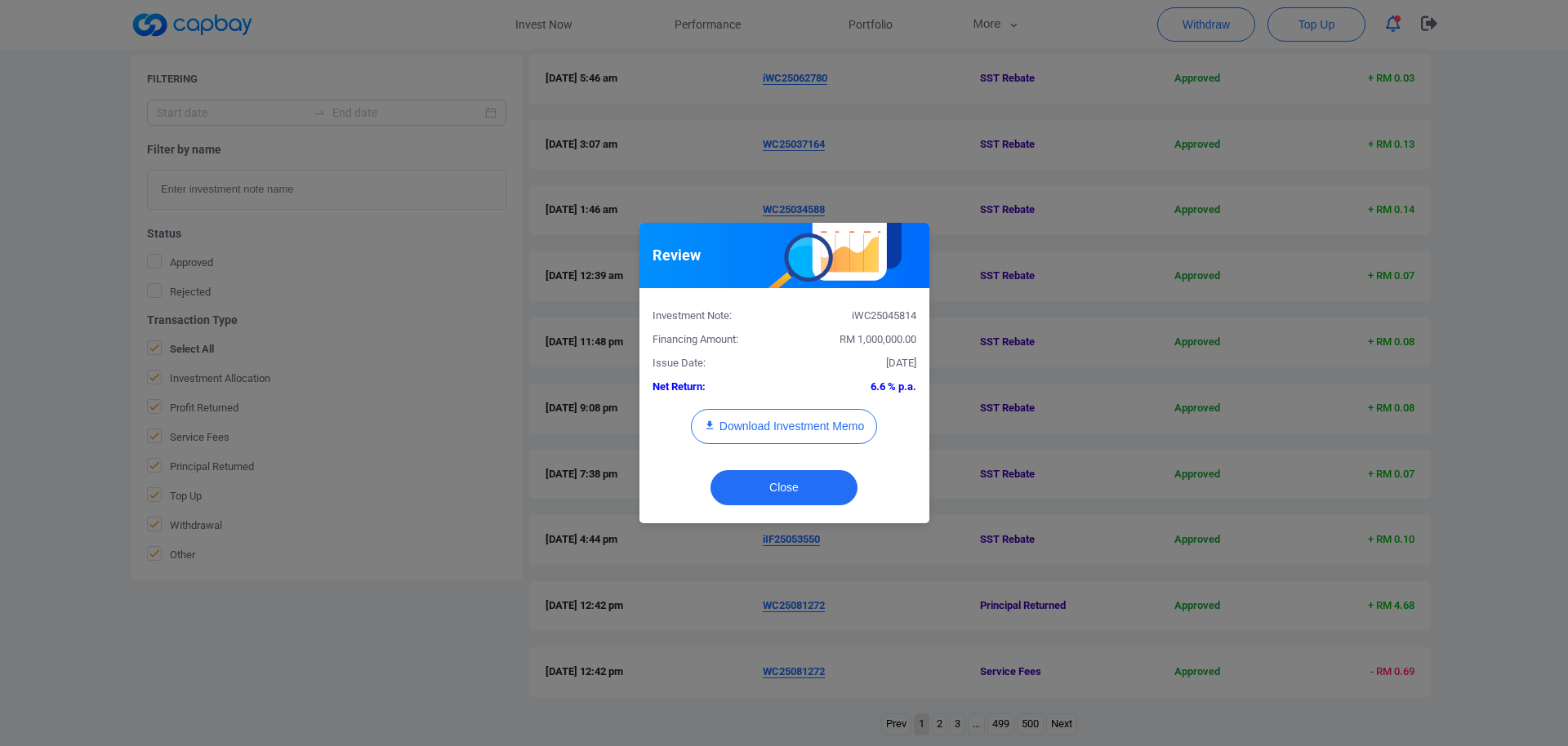
click at [894, 309] on div "iWC25045814" at bounding box center [856, 316] width 145 height 17
click at [893, 318] on div "iWC25045814" at bounding box center [856, 316] width 145 height 17
copy div "iWC25045814"
click at [0, 361] on div "Review Investment Note: iWC25045814 Financing Amount: RM 1,000,000.00 Issue Dat…" at bounding box center [784, 373] width 1568 height 746
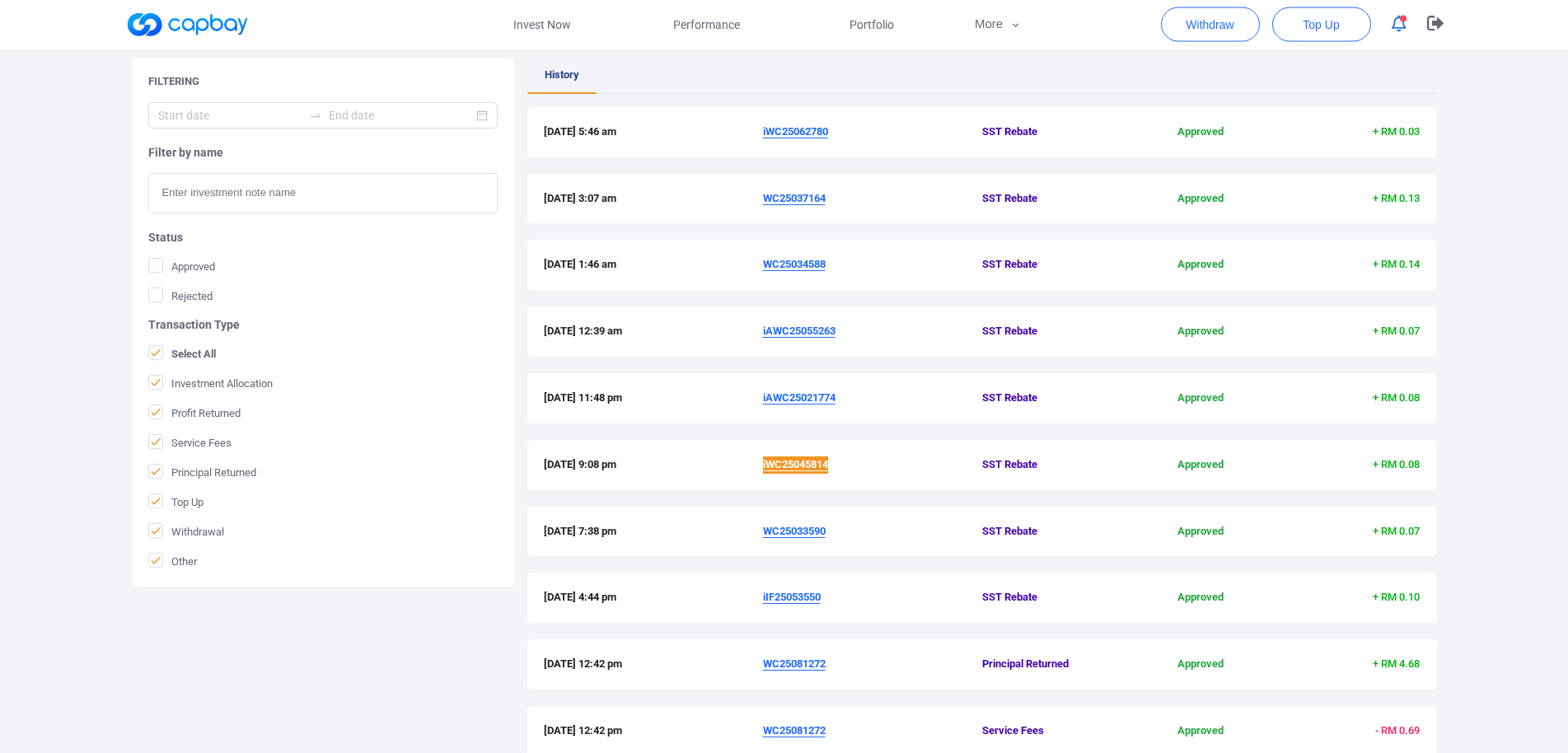
scroll to position [257, 0]
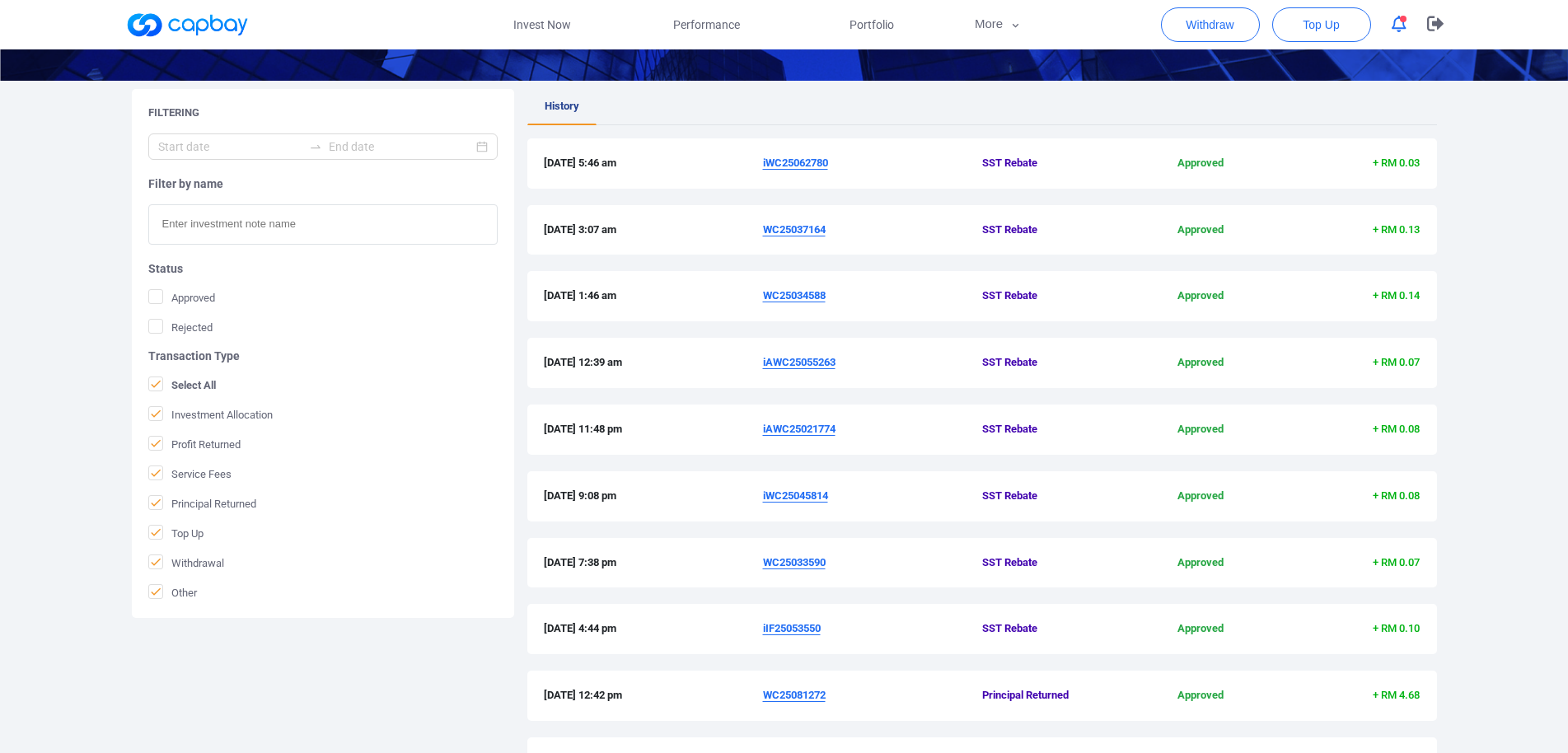
click at [820, 433] on u "iAWC25021774" at bounding box center [798, 429] width 72 height 13
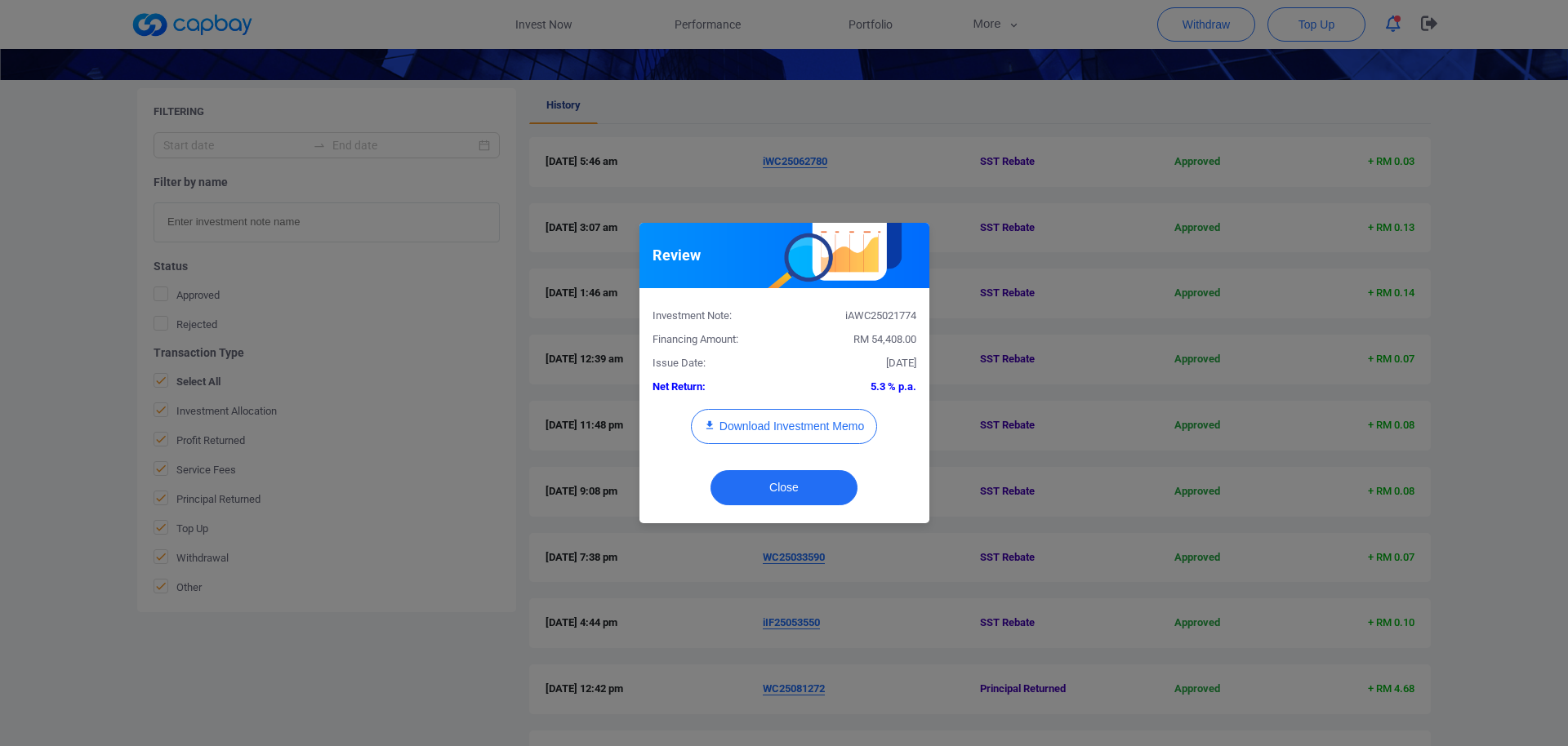
click at [881, 316] on div "iAWC25021774" at bounding box center [856, 316] width 145 height 17
copy div "iAWC25021774"
click at [97, 502] on div "Review Investment Note: iAWC25021774 Financing Amount: RM 54,408.00 Issue Date:…" at bounding box center [784, 373] width 1568 height 746
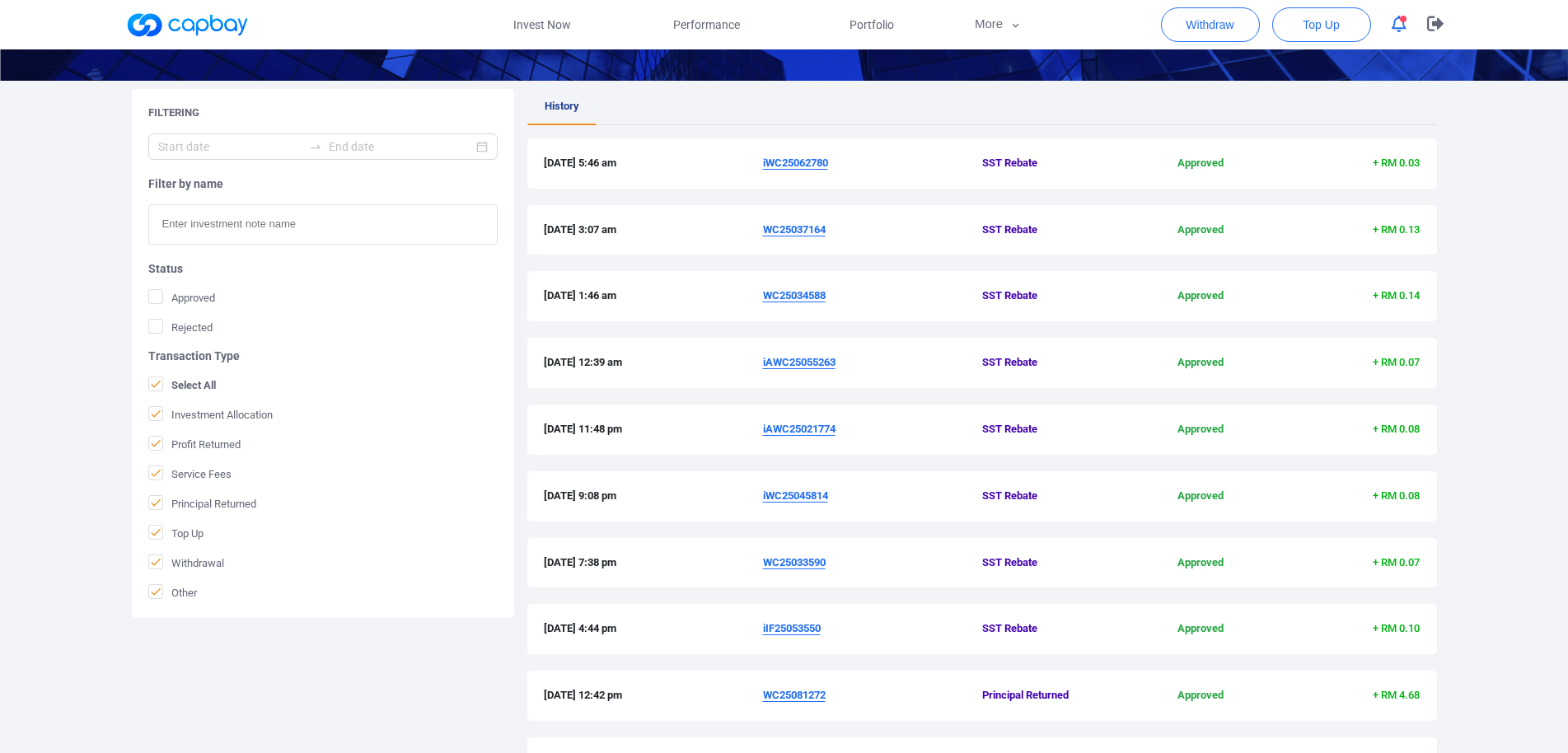
click at [812, 365] on u "iAWC25055263" at bounding box center [798, 362] width 72 height 13
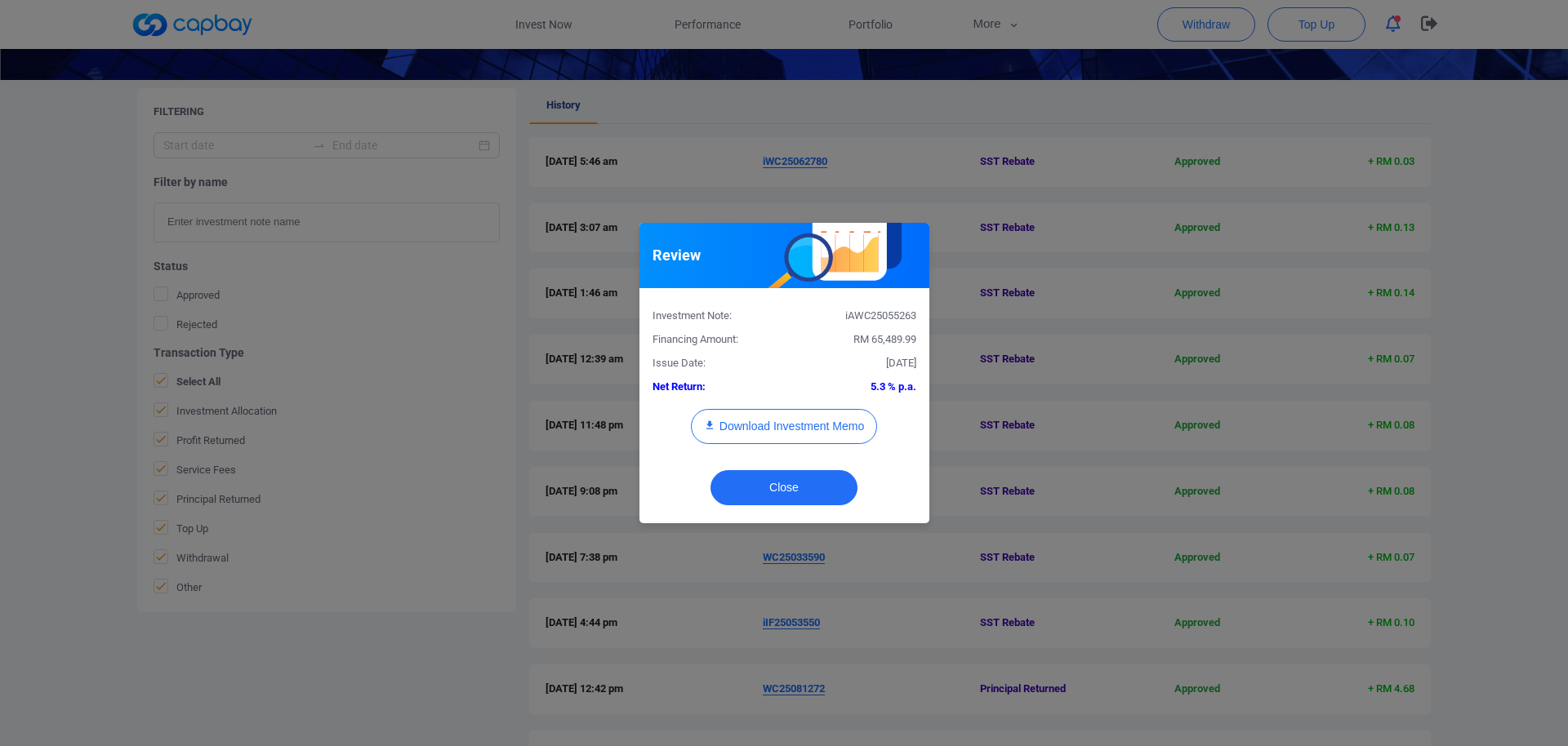
click at [865, 311] on div "iAWC25055263" at bounding box center [856, 316] width 145 height 17
copy div "iAWC25055263"
click at [76, 553] on div "Review Investment Note: iAWC25055263 Financing Amount: RM 65,489.99 Issue Date:…" at bounding box center [784, 373] width 1568 height 746
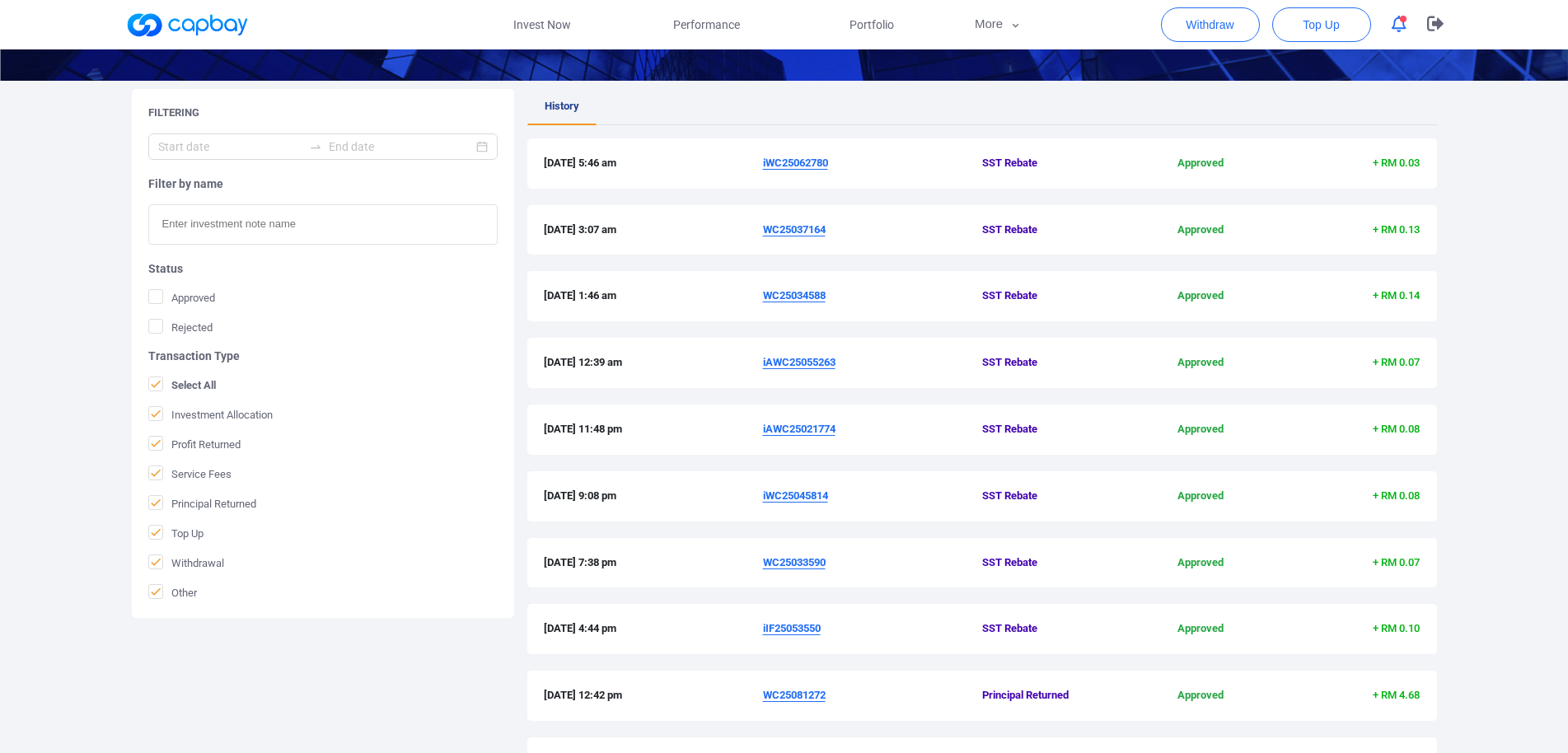
click at [815, 292] on u "WC25034588" at bounding box center [794, 296] width 63 height 13
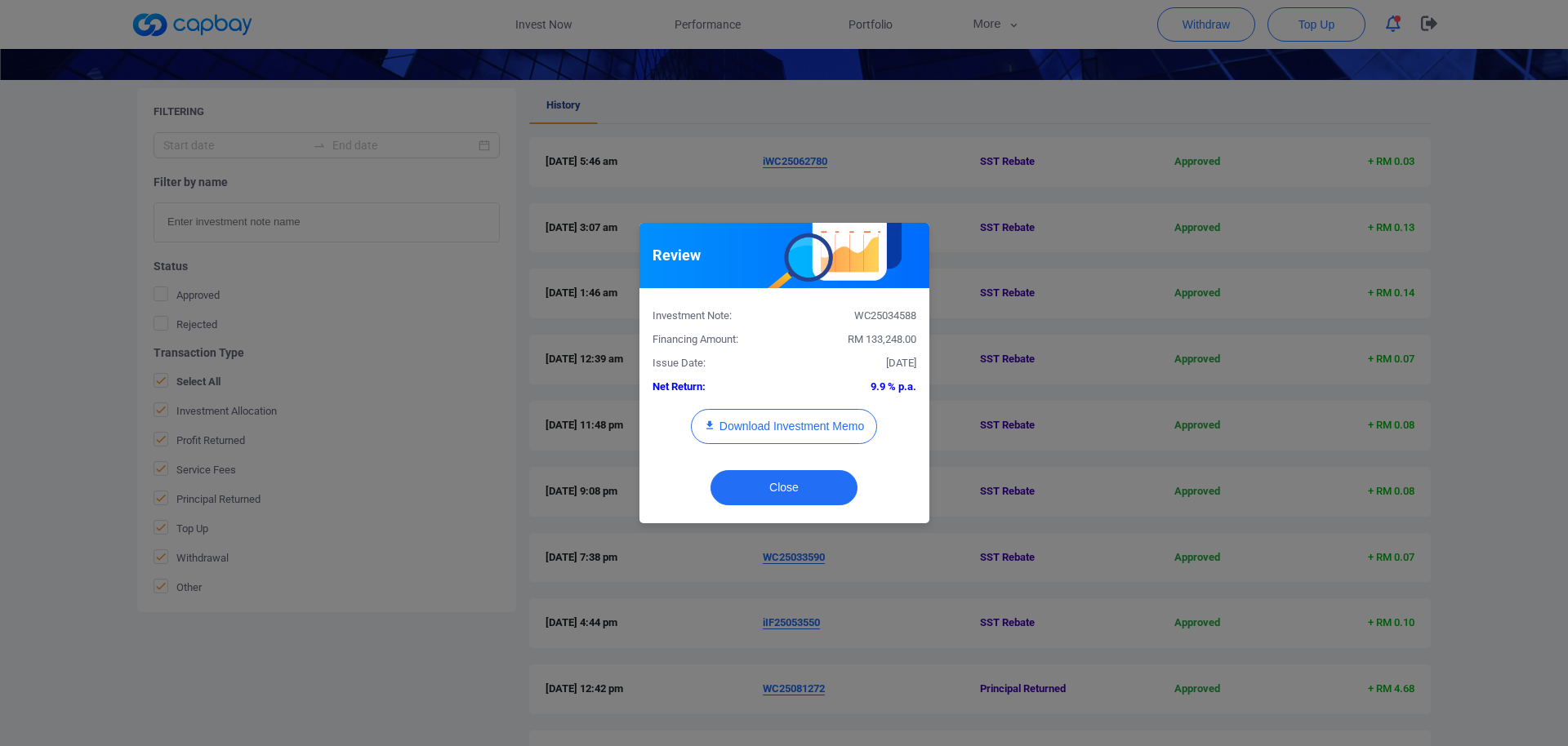
click at [892, 309] on div "WC25034588" at bounding box center [856, 316] width 145 height 17
copy div "WC25034588"
click at [0, 375] on div "Review Investment Note: WC25034588 Financing Amount: RM 133,248.00 Issue Date: …" at bounding box center [784, 373] width 1568 height 746
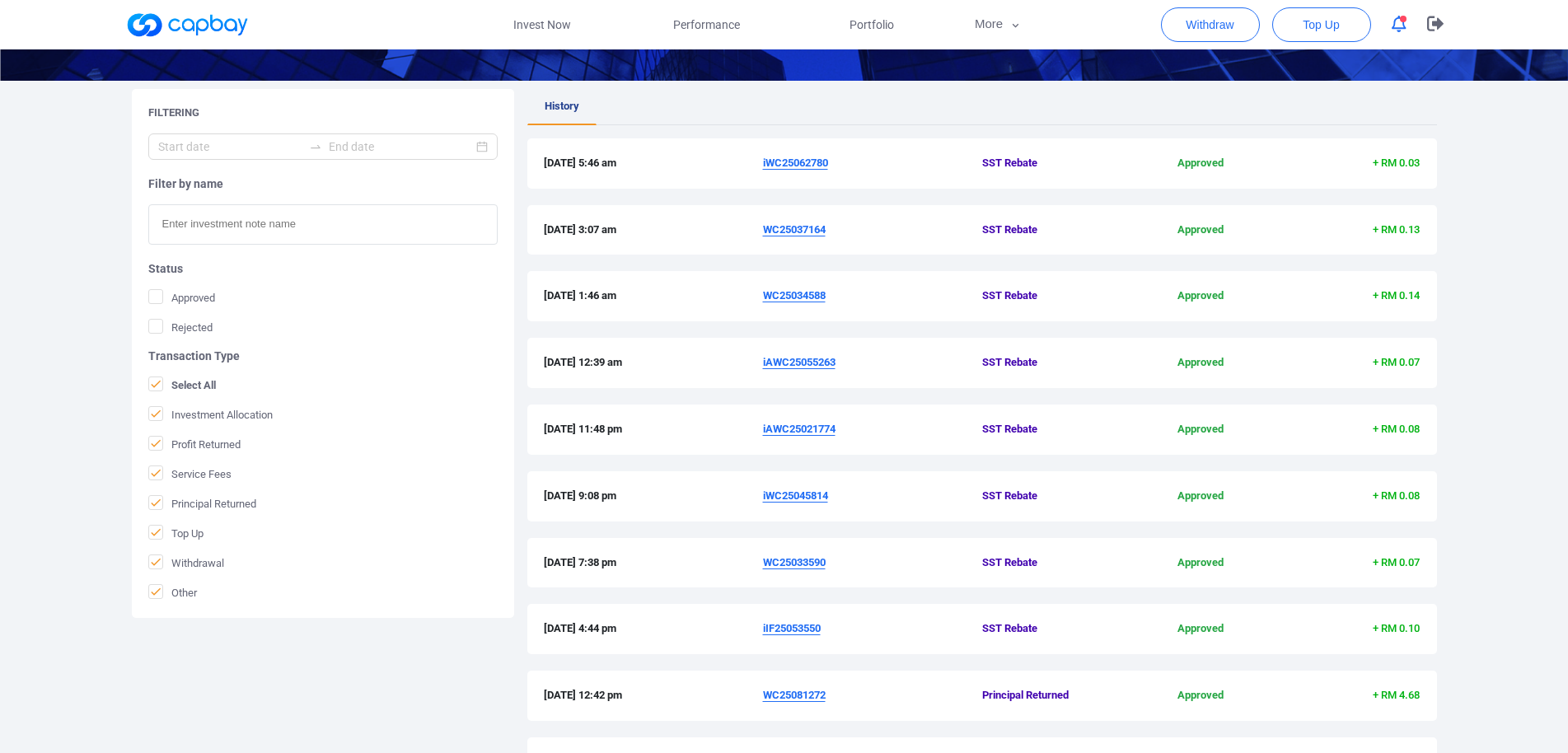
click at [774, 225] on u "WC25037164" at bounding box center [794, 230] width 63 height 13
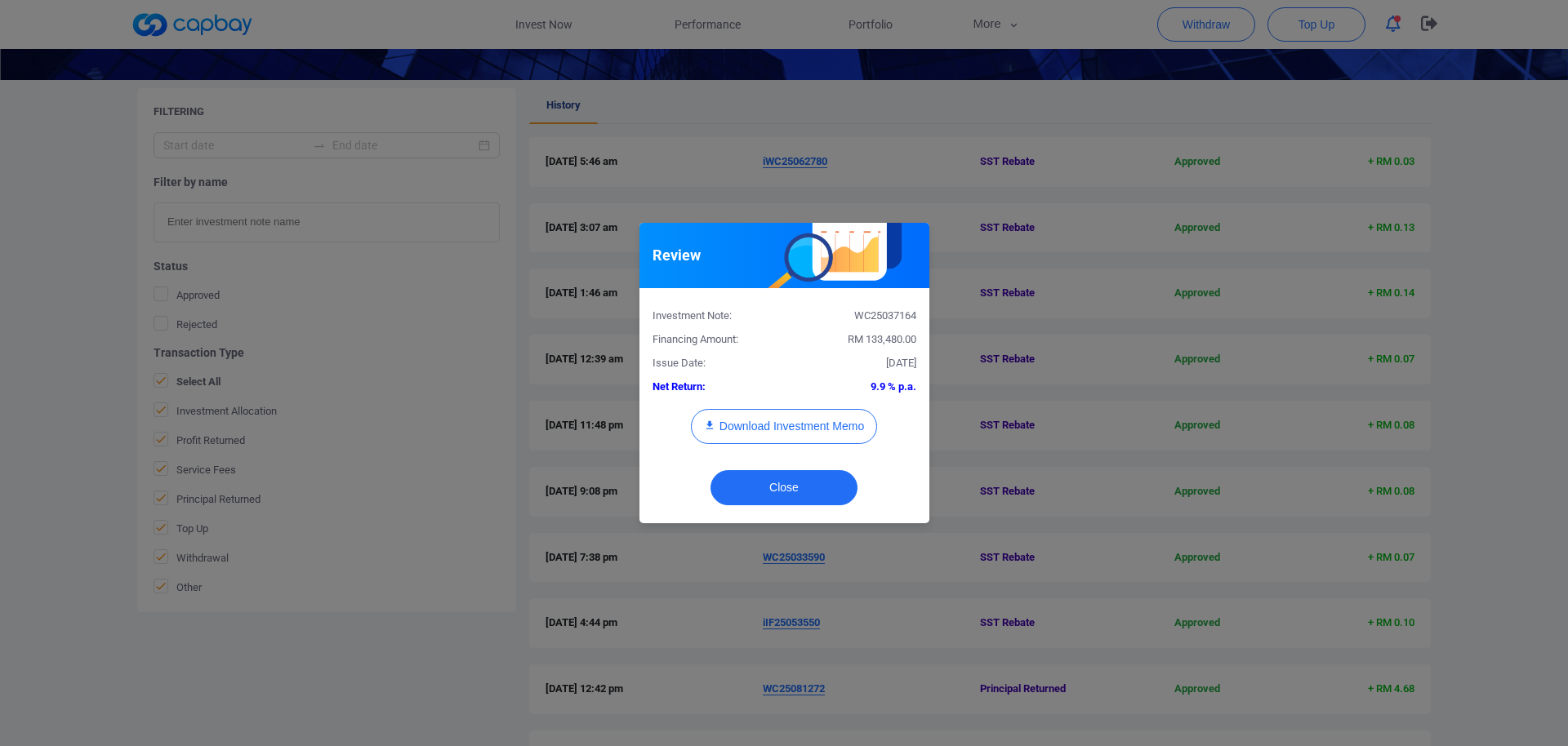
click at [890, 316] on div "WC25037164" at bounding box center [856, 316] width 145 height 17
click at [0, 394] on div "Review Investment Note: WC25037164 Financing Amount: RM 133,480.00 Issue Date: …" at bounding box center [784, 373] width 1568 height 746
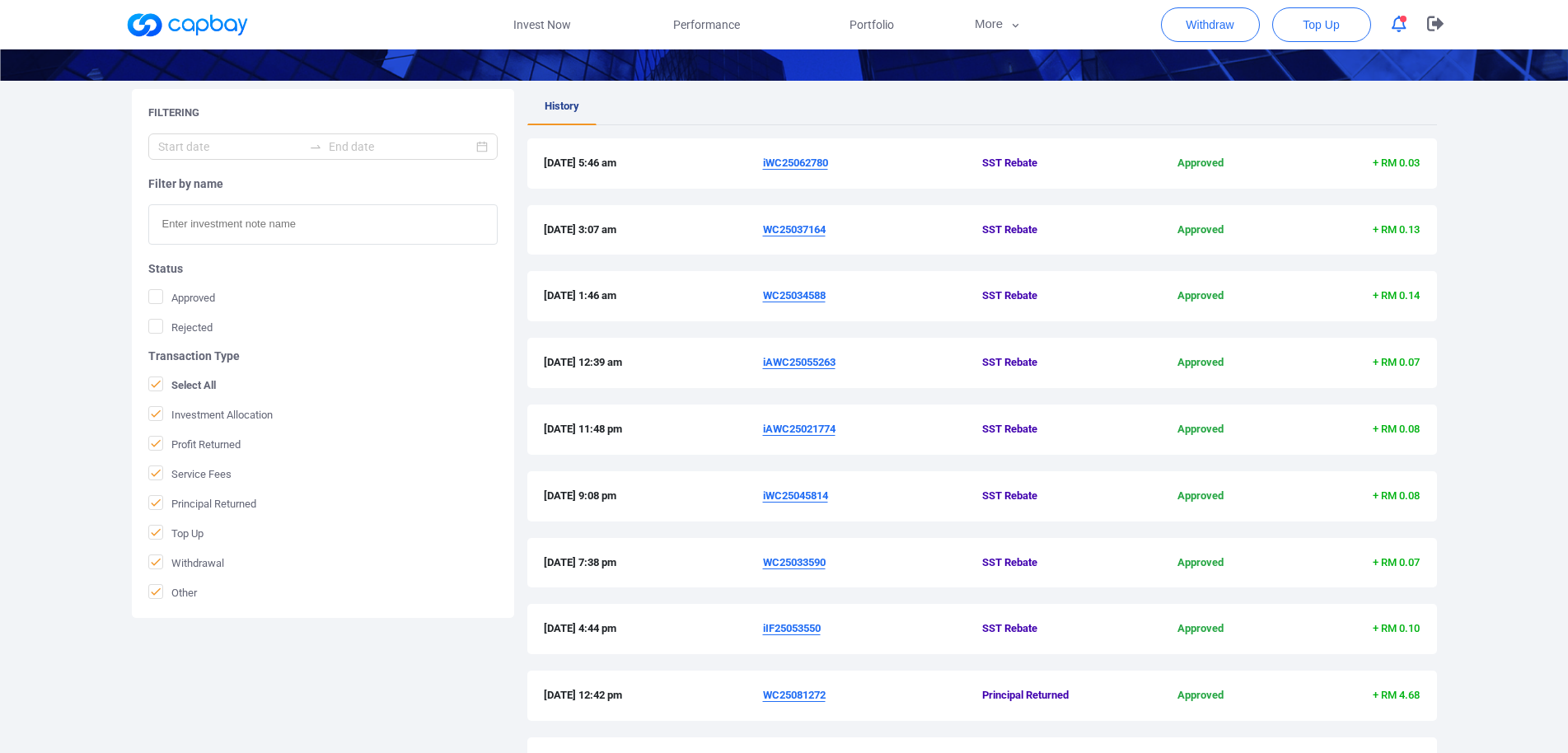
click at [802, 162] on u "iWC25062780" at bounding box center [794, 163] width 65 height 13
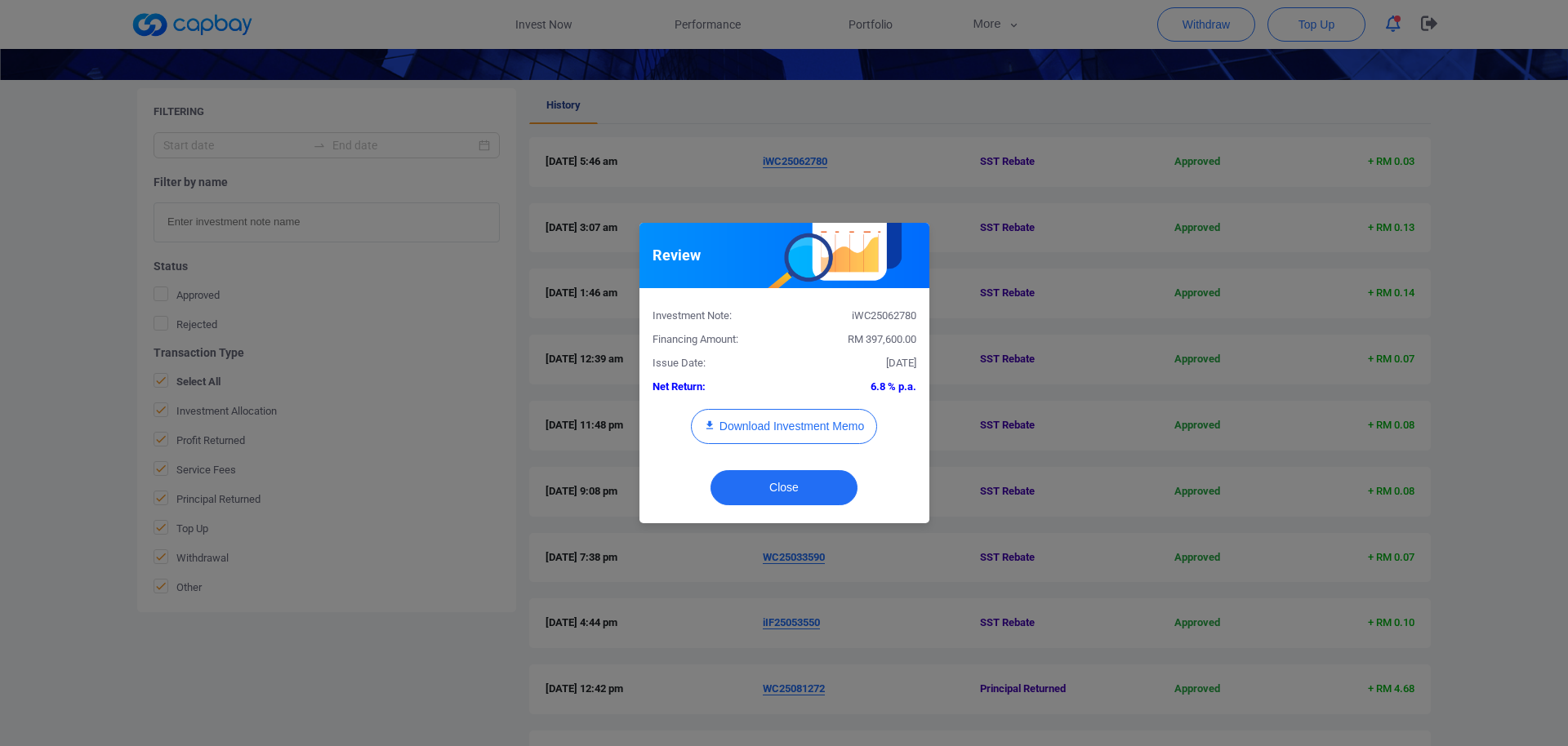
click at [883, 311] on div "iWC25062780" at bounding box center [856, 316] width 145 height 17
click at [0, 421] on div "Review Investment Note: iWC25062780 Financing Amount: RM 397,600.00 Issue Date:…" at bounding box center [784, 373] width 1568 height 746
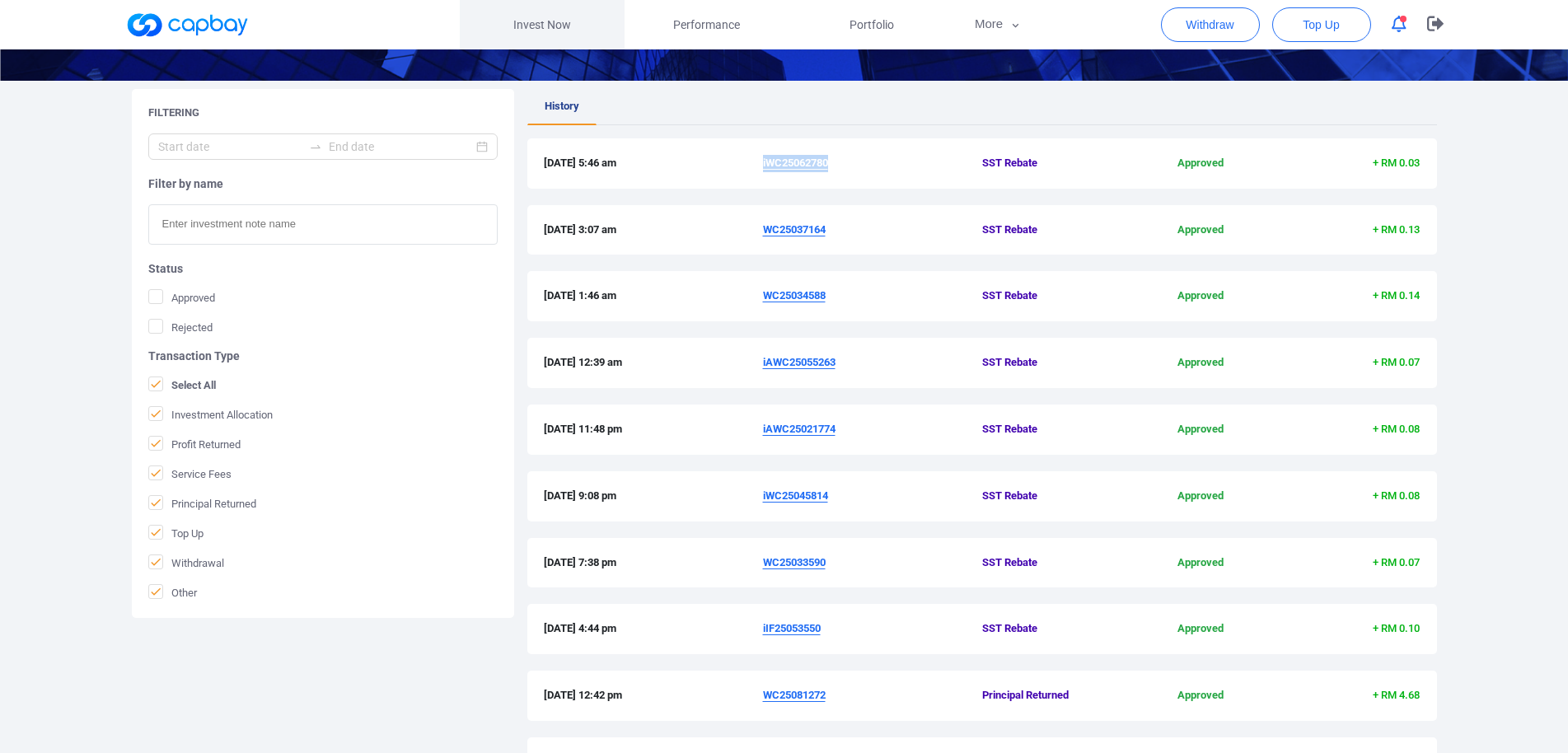
click at [558, 34] on link "Invest Now" at bounding box center [542, 25] width 165 height 49
